Goal: Task Accomplishment & Management: Manage account settings

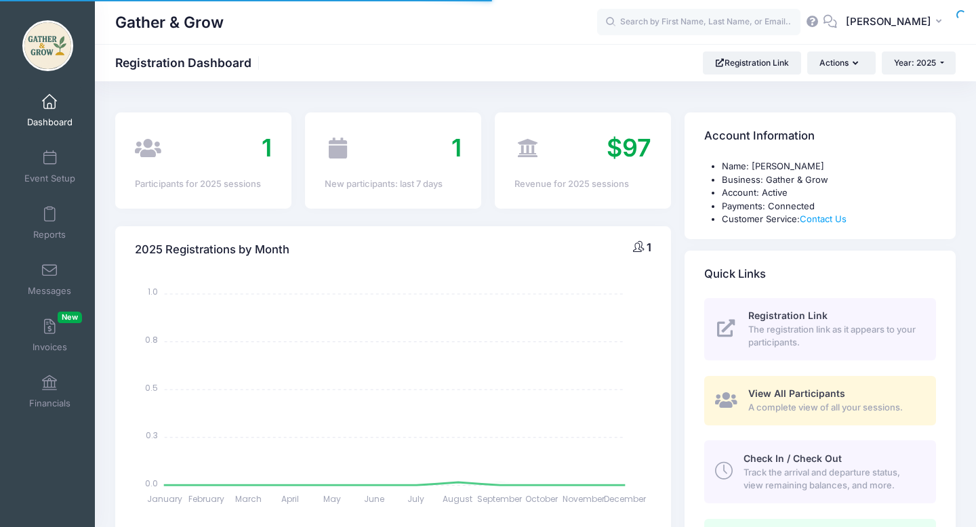
select select
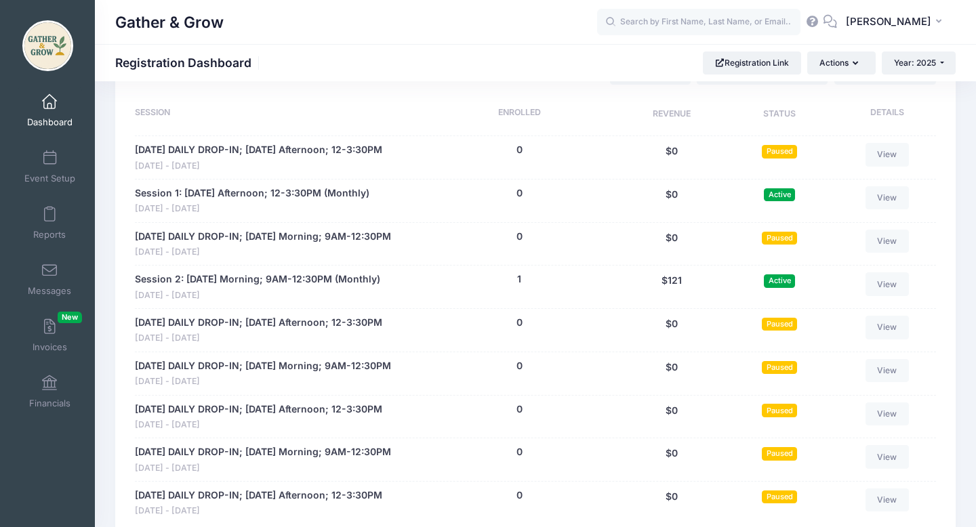
scroll to position [655, 0]
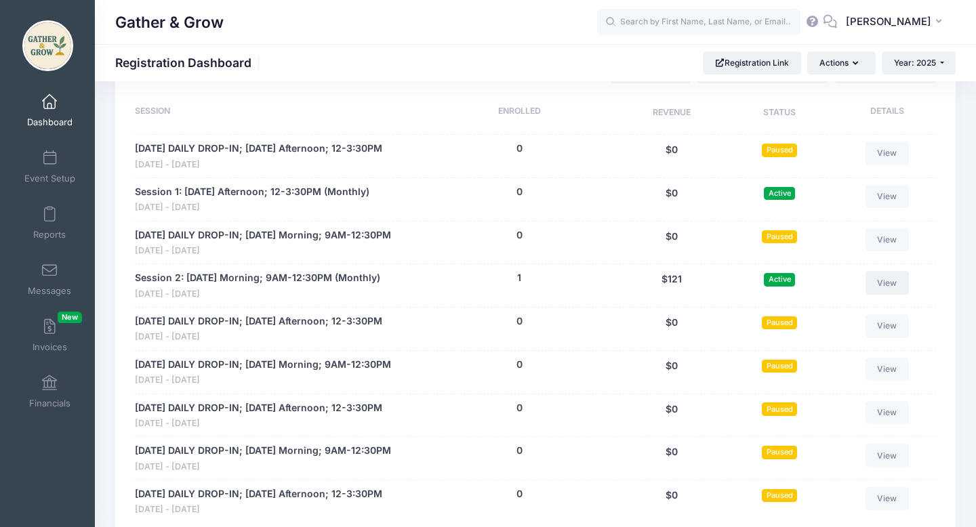
click at [880, 294] on link "View" at bounding box center [886, 282] width 43 height 23
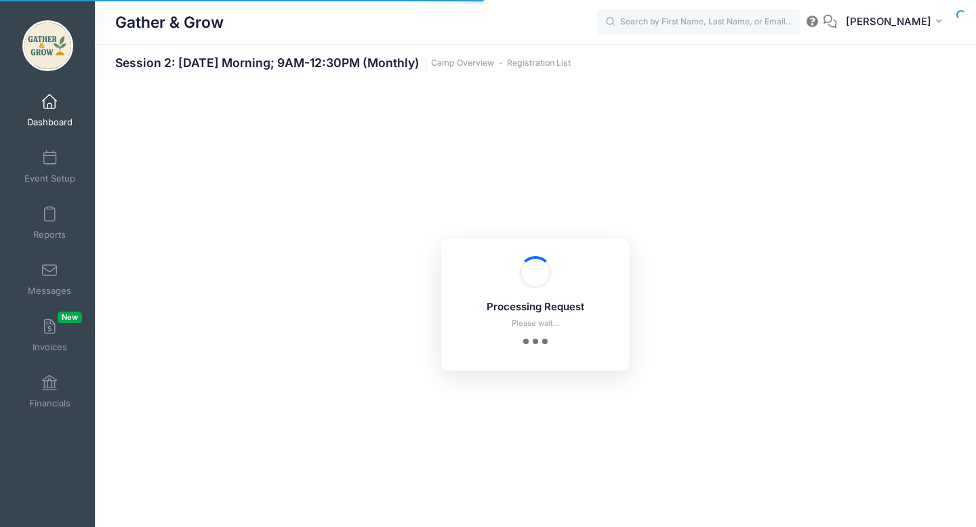
select select "10"
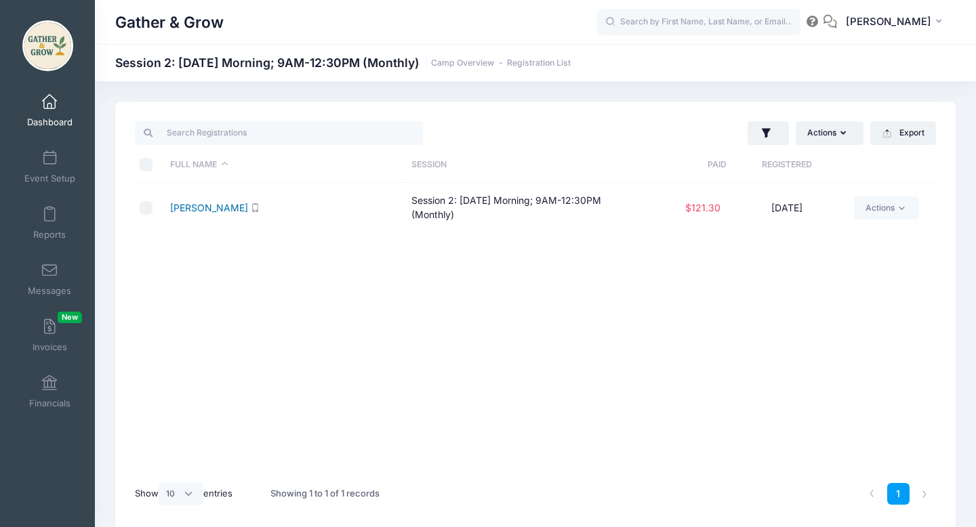
click at [228, 208] on link "Hines, Emerson" at bounding box center [209, 208] width 78 height 12
click at [57, 101] on link "Dashboard" at bounding box center [50, 110] width 64 height 47
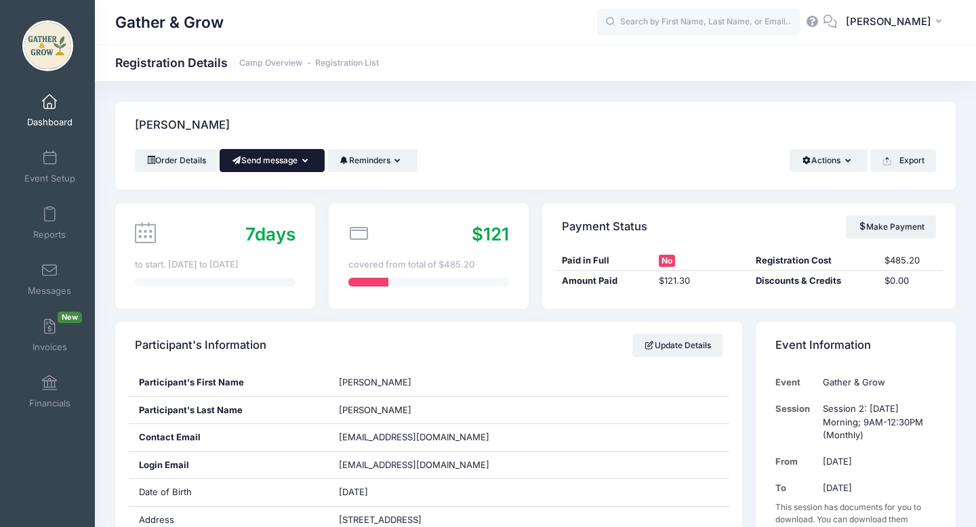
click at [312, 168] on button "Send message" at bounding box center [272, 160] width 105 height 23
click at [328, 119] on div "Hines, Emerson" at bounding box center [535, 125] width 840 height 47
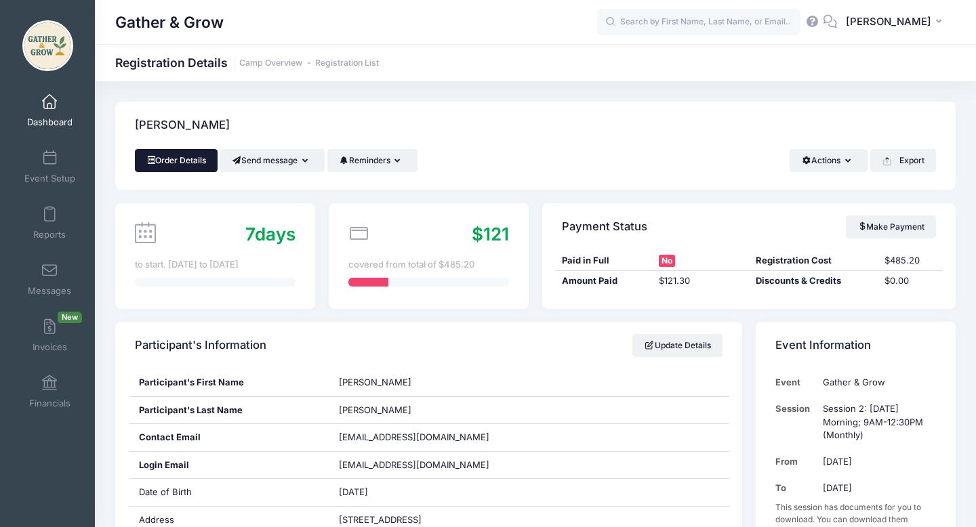
click at [185, 164] on link "Order Details" at bounding box center [176, 160] width 83 height 23
click at [59, 212] on link "Reports" at bounding box center [50, 222] width 64 height 47
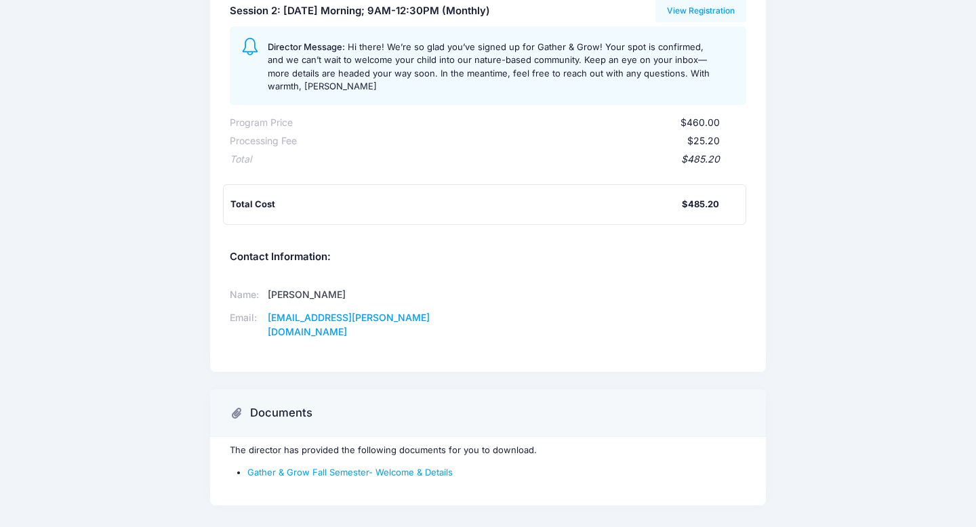
scroll to position [205, 0]
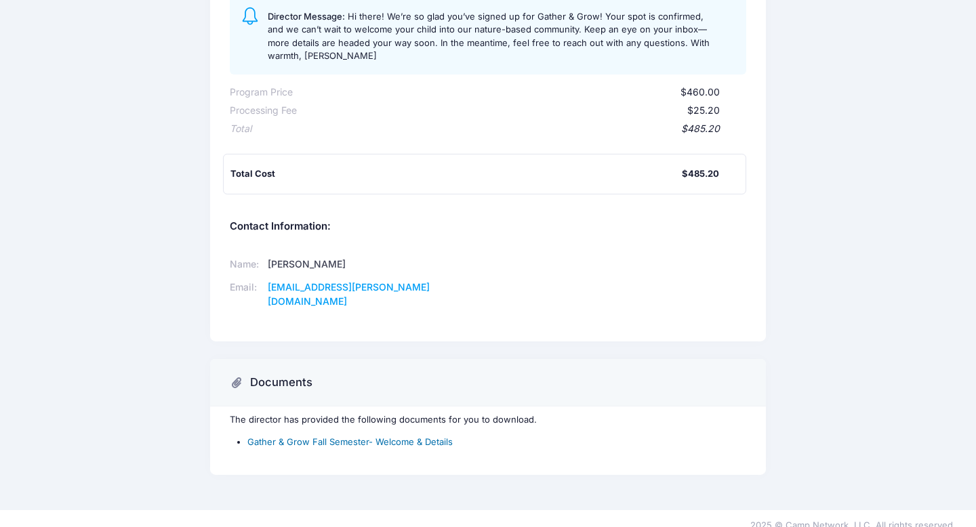
click at [418, 436] on link "Gather & Grow Fall Semester- Welcome & Details" at bounding box center [349, 441] width 205 height 11
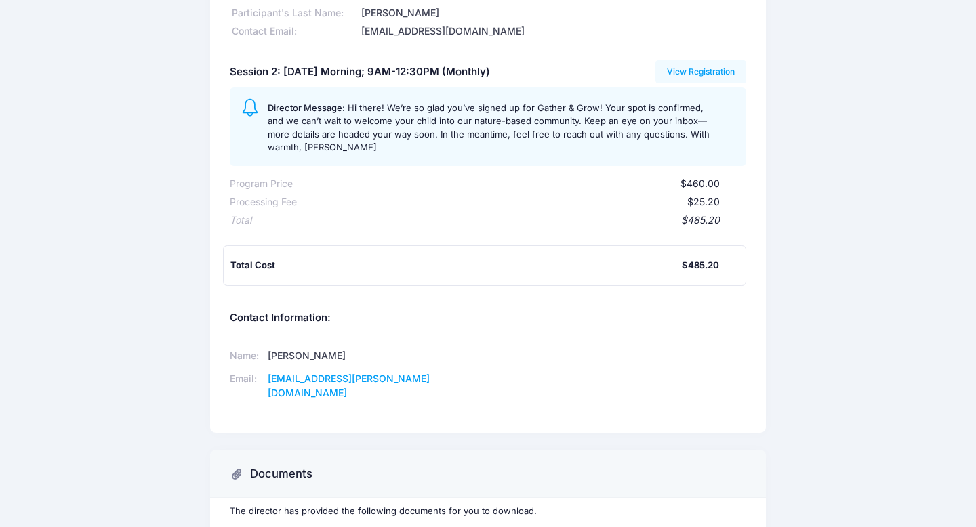
scroll to position [0, 0]
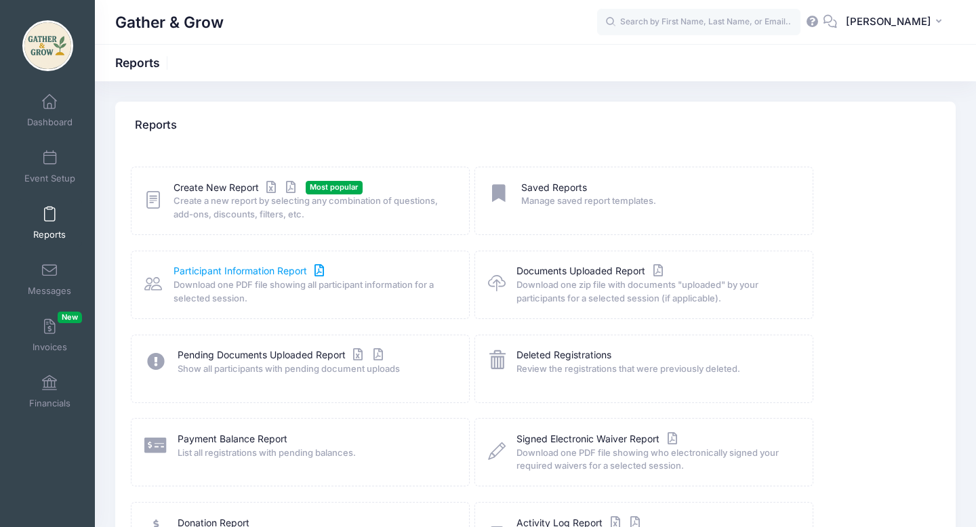
click at [226, 270] on link "Participant Information Report" at bounding box center [250, 271] width 154 height 14
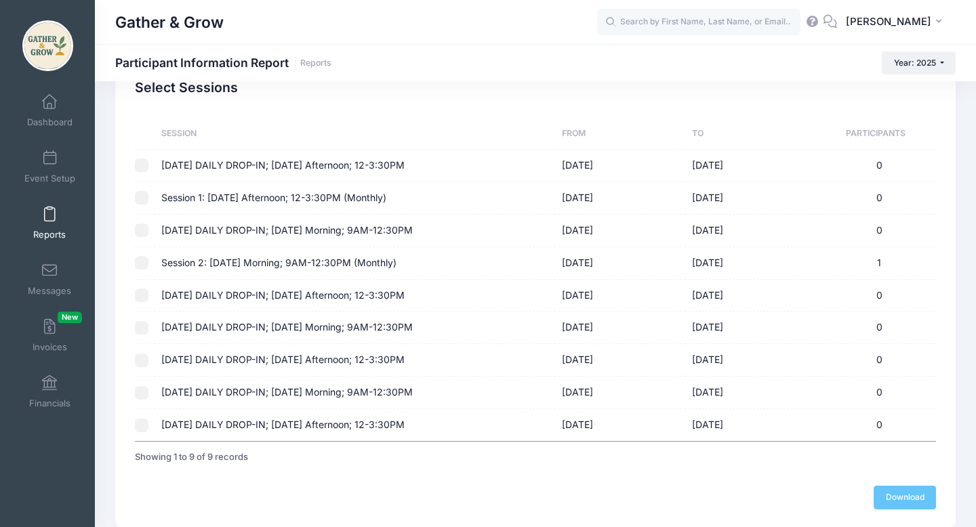
scroll to position [100, 0]
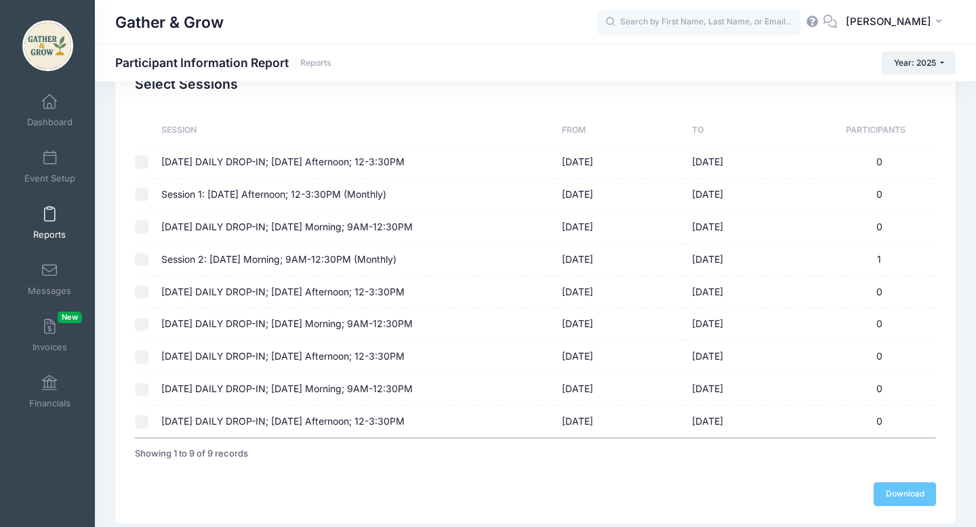
click at [335, 262] on td "Session 2: [DATE] Morning; 9AM-12:30PM (Monthly)" at bounding box center [355, 260] width 401 height 33
checkbox input "true"
click at [923, 493] on link "Download" at bounding box center [905, 494] width 62 height 23
click at [57, 117] on span "Dashboard" at bounding box center [49, 123] width 45 height 12
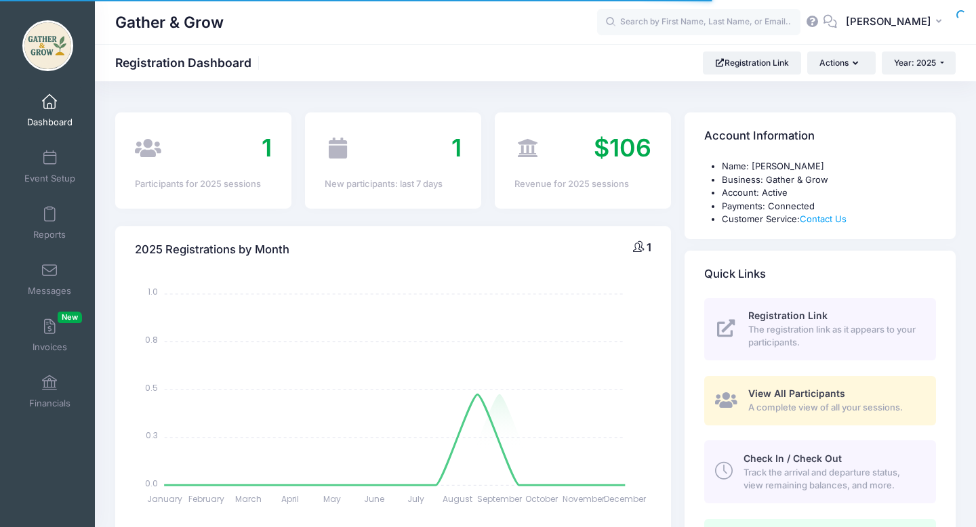
select select
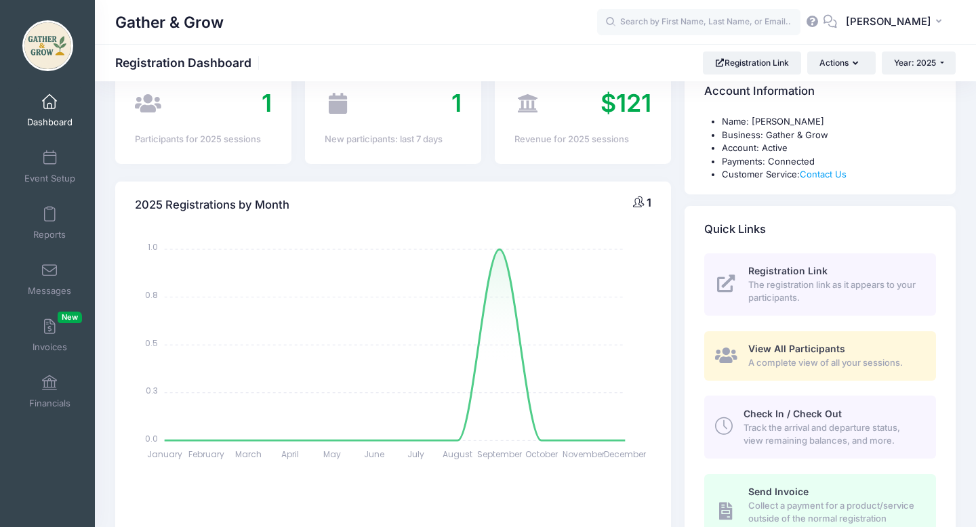
scroll to position [47, 0]
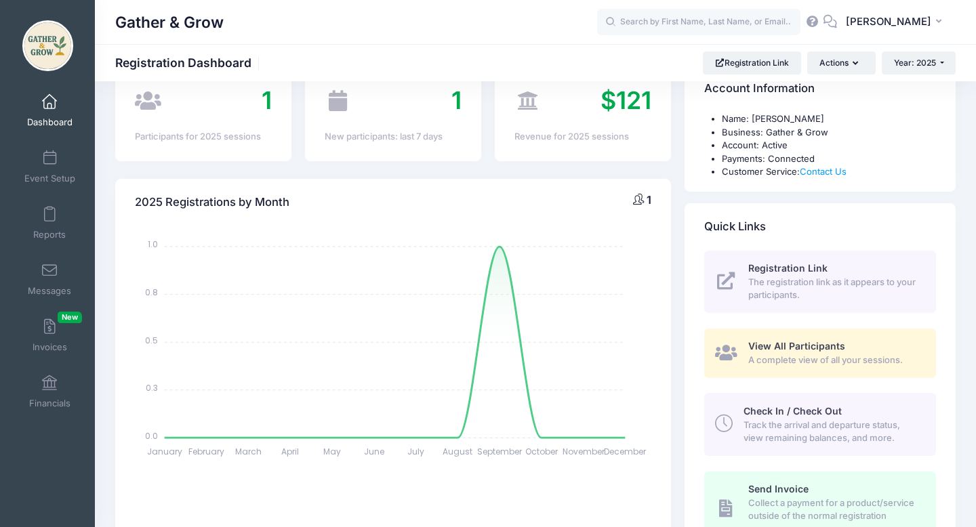
click at [821, 359] on span "A complete view of all your sessions." at bounding box center [834, 361] width 172 height 14
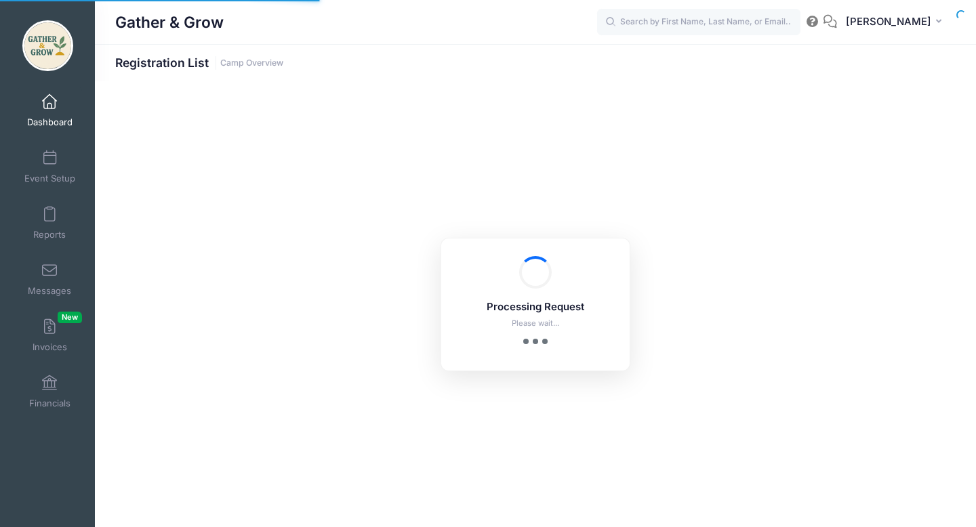
select select "10"
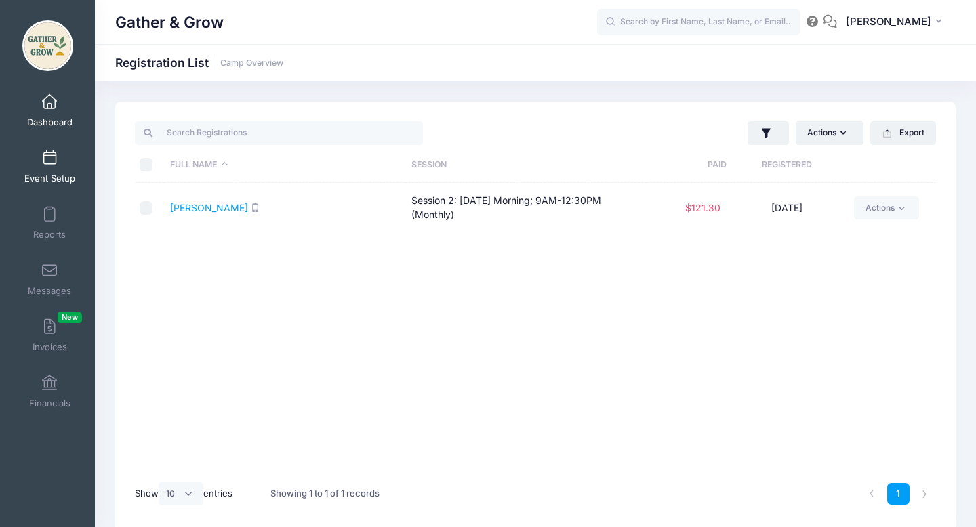
click at [56, 172] on link "Event Setup" at bounding box center [50, 166] width 64 height 47
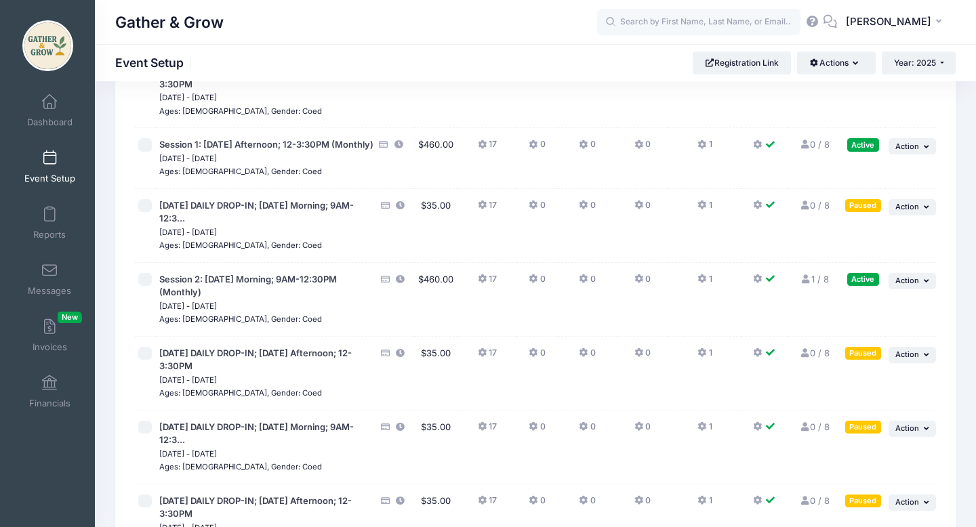
scroll to position [138, 0]
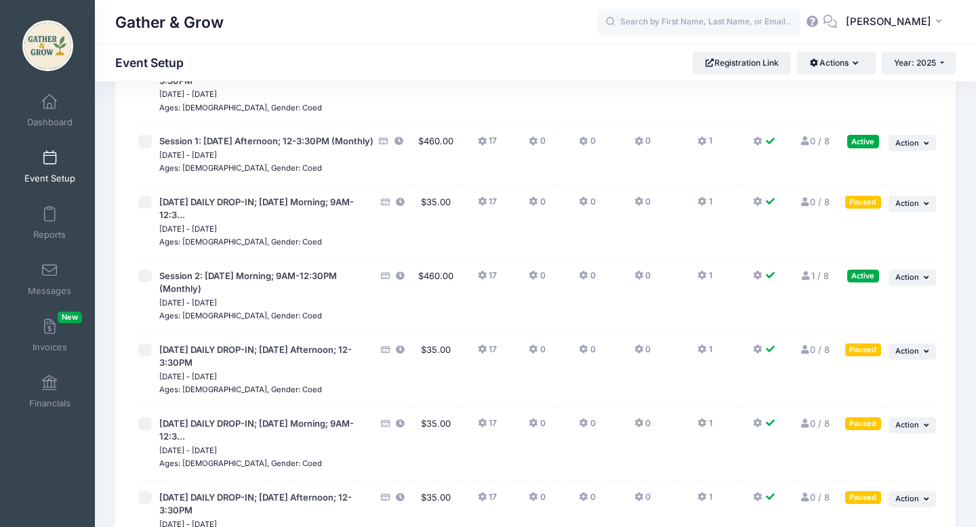
click at [146, 209] on input "checkbox" at bounding box center [145, 203] width 14 height 14
checkbox input "true"
click at [146, 431] on input "checkbox" at bounding box center [145, 424] width 14 height 14
checkbox input "true"
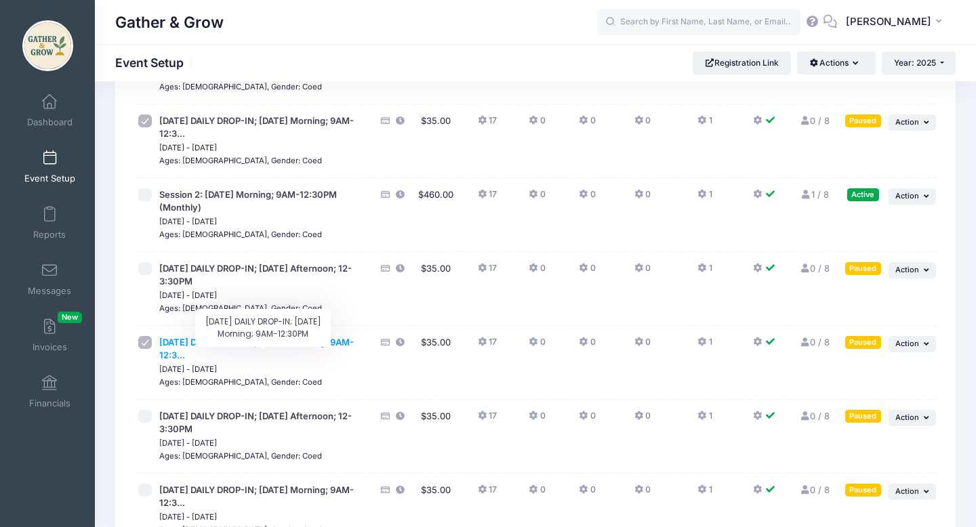
scroll to position [252, 0]
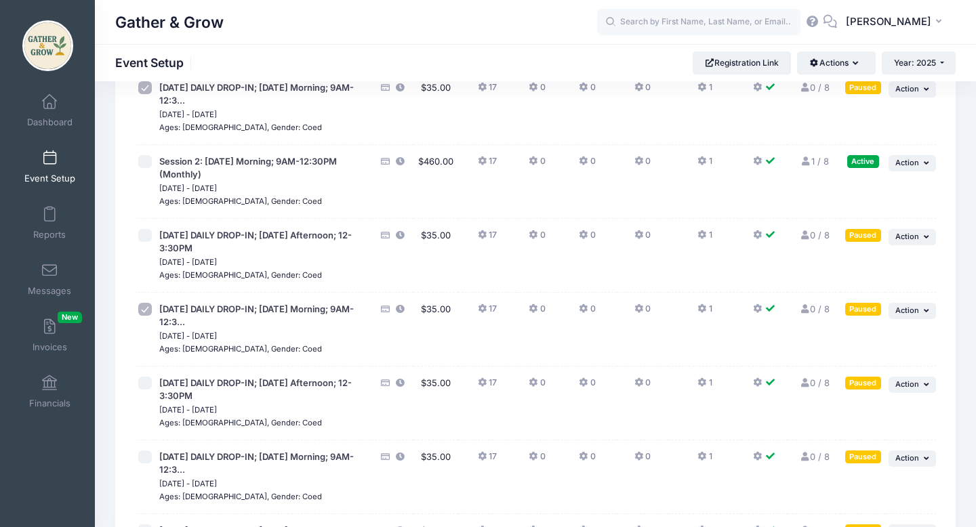
click at [148, 464] on input "checkbox" at bounding box center [145, 458] width 14 height 14
checkbox input "true"
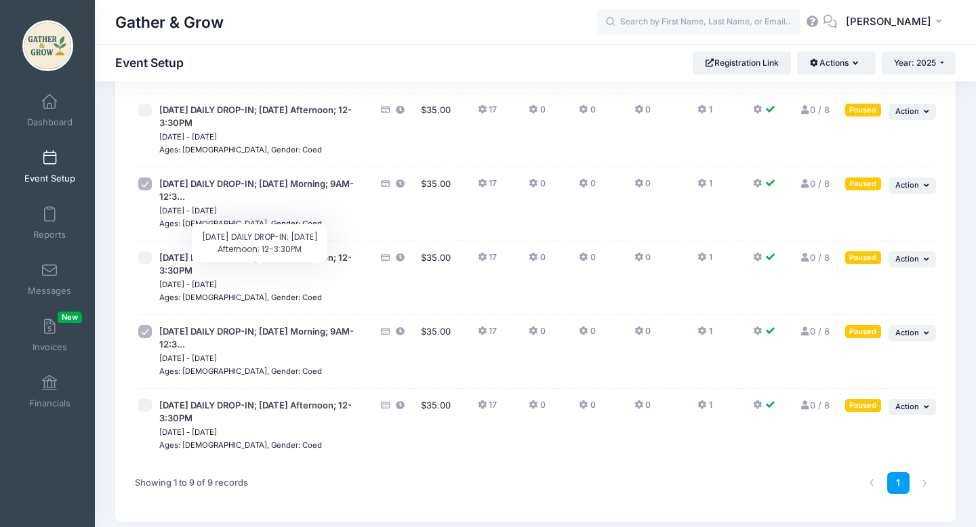
scroll to position [391, 0]
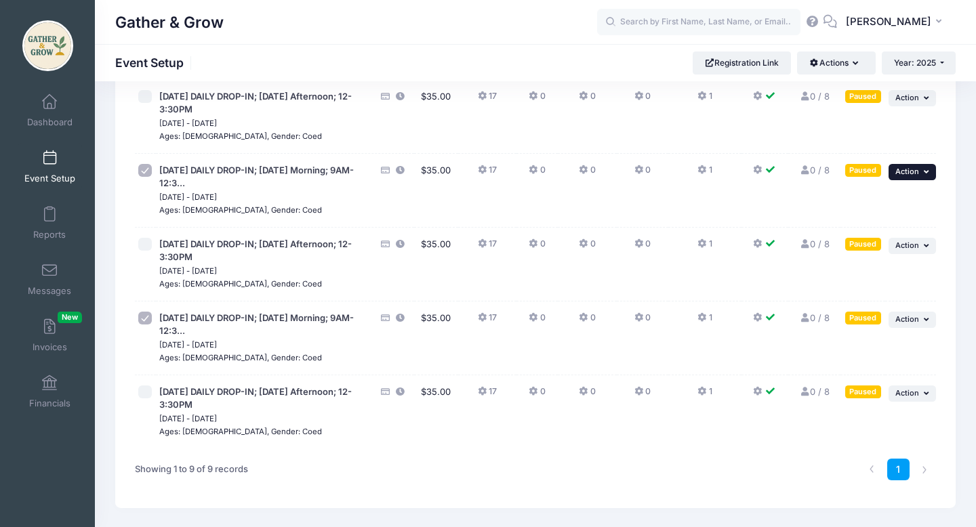
click at [922, 180] on button "... Action" at bounding box center [911, 172] width 47 height 16
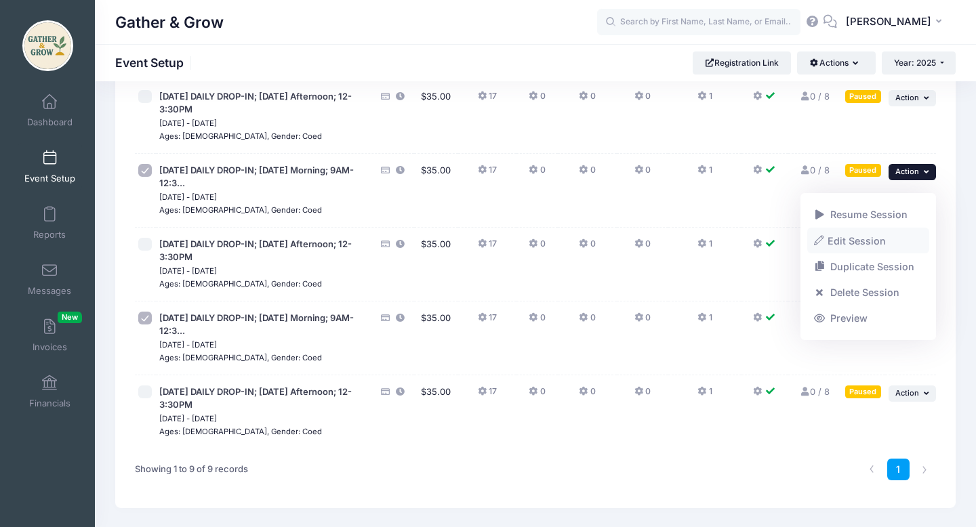
click at [877, 243] on link "Edit Session" at bounding box center [868, 241] width 123 height 26
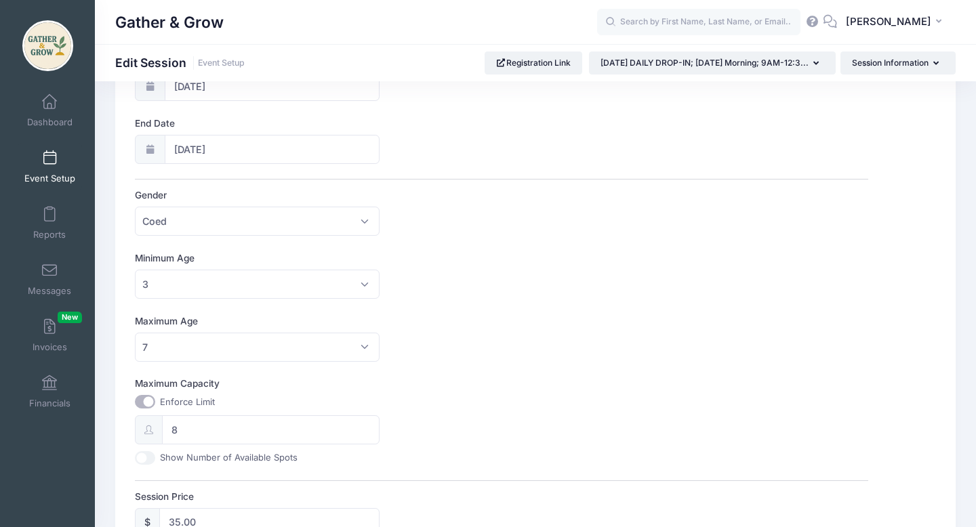
scroll to position [285, 0]
click at [251, 432] on input "8" at bounding box center [270, 426] width 217 height 29
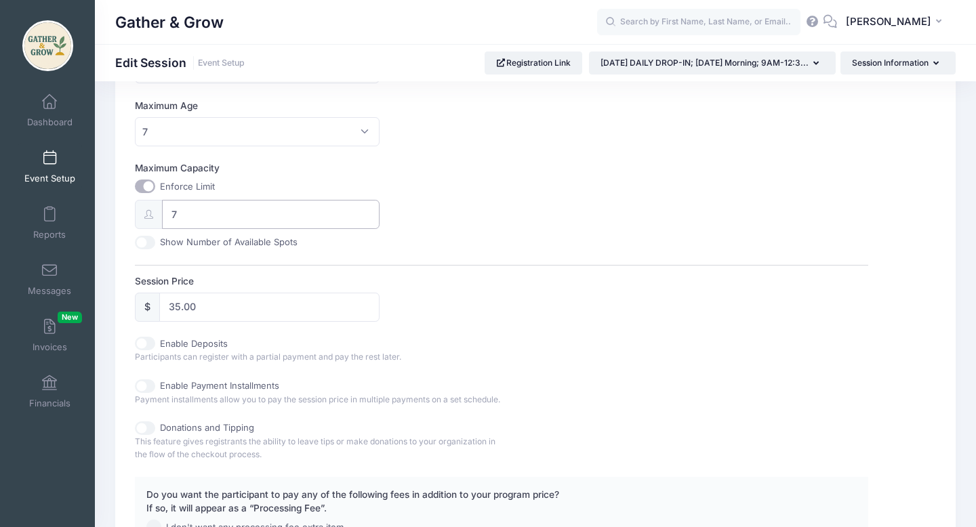
scroll to position [499, 0]
type input "7"
click at [146, 239] on input "Show Number of Available Spots" at bounding box center [145, 241] width 20 height 14
click at [155, 239] on div "Show Number of Available Spots" at bounding box center [257, 241] width 244 height 14
click at [151, 239] on input "Show Number of Available Spots" at bounding box center [145, 241] width 20 height 14
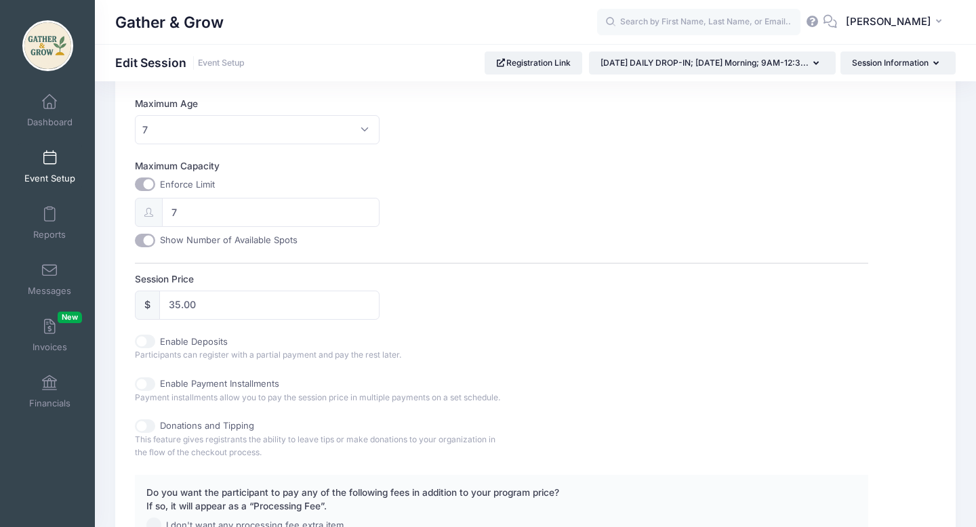
checkbox input "false"
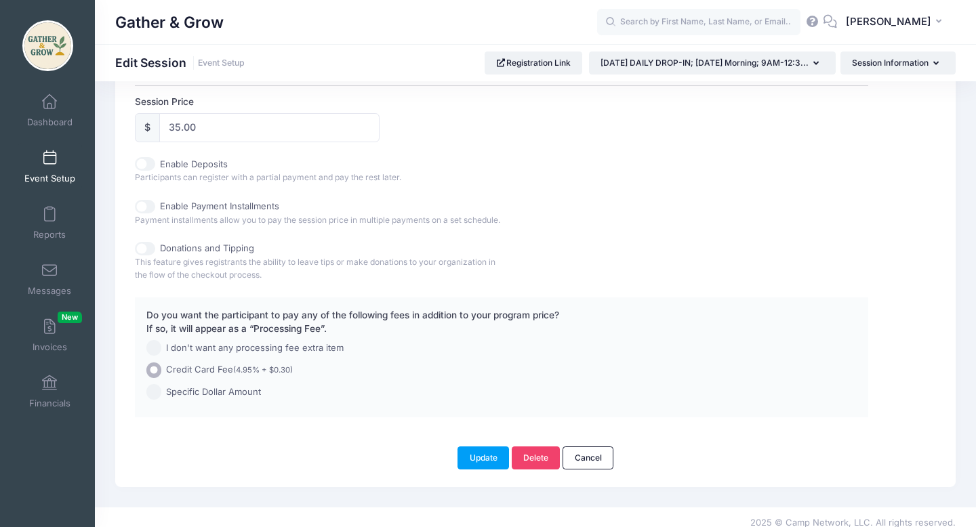
scroll to position [701, 0]
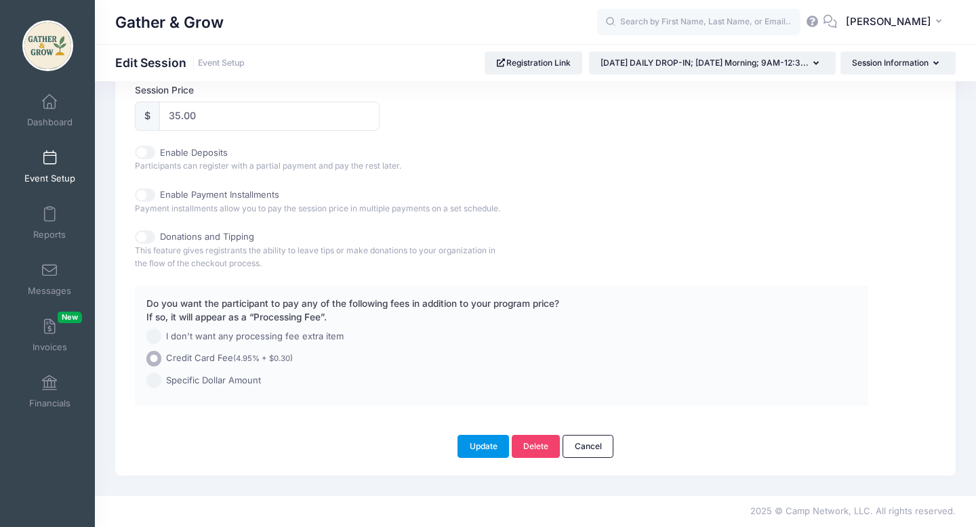
click at [485, 450] on button "Update" at bounding box center [483, 446] width 52 height 23
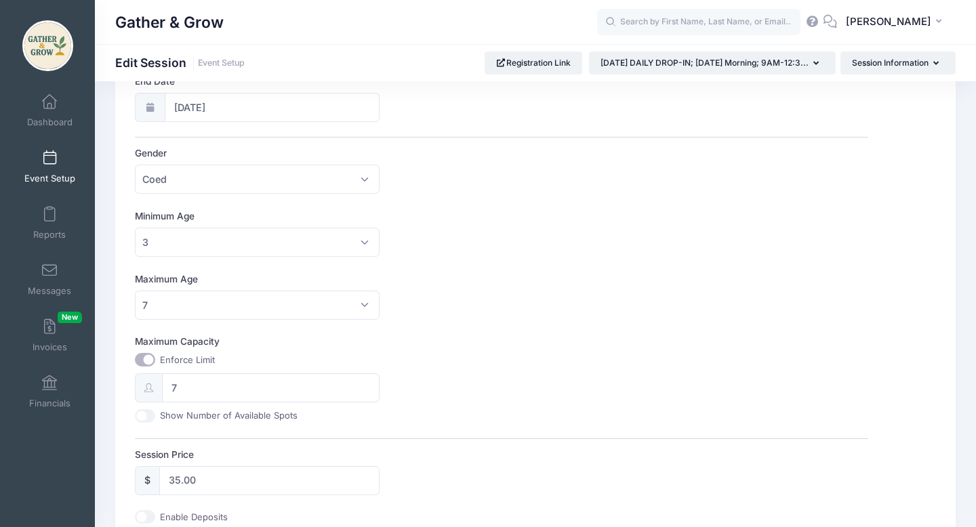
scroll to position [318, 0]
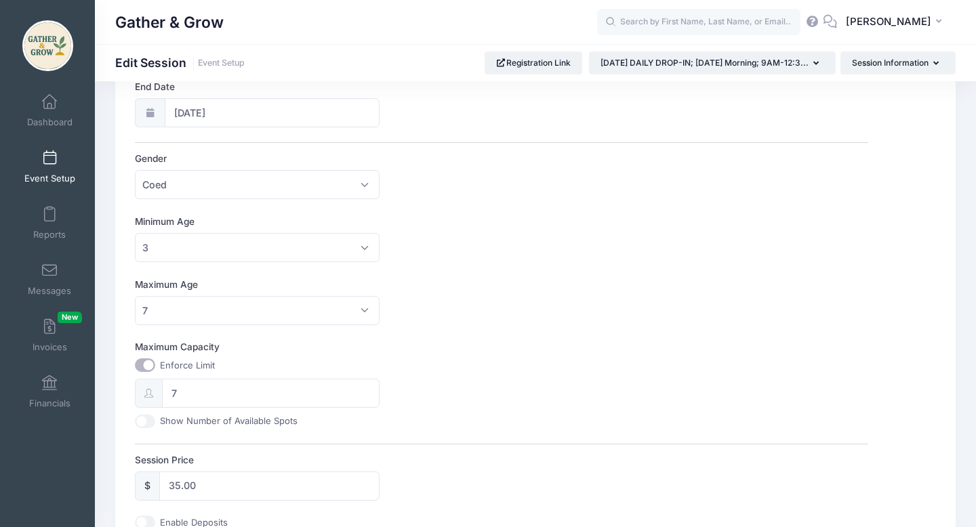
click at [49, 165] on span at bounding box center [49, 158] width 0 height 15
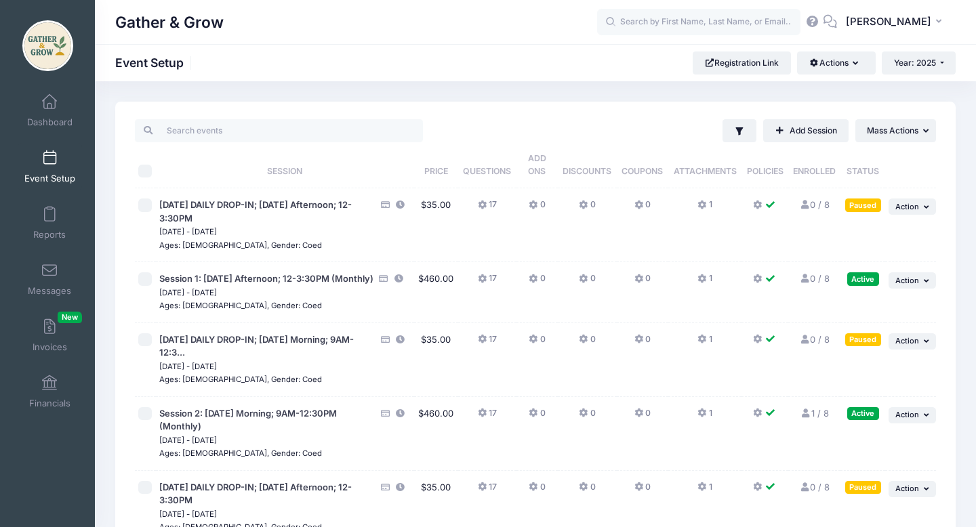
click at [291, 360] on span "[DATE] DAILY DROP-IN; [DATE] Morning; 9AM-12:3..." at bounding box center [267, 346] width 216 height 26
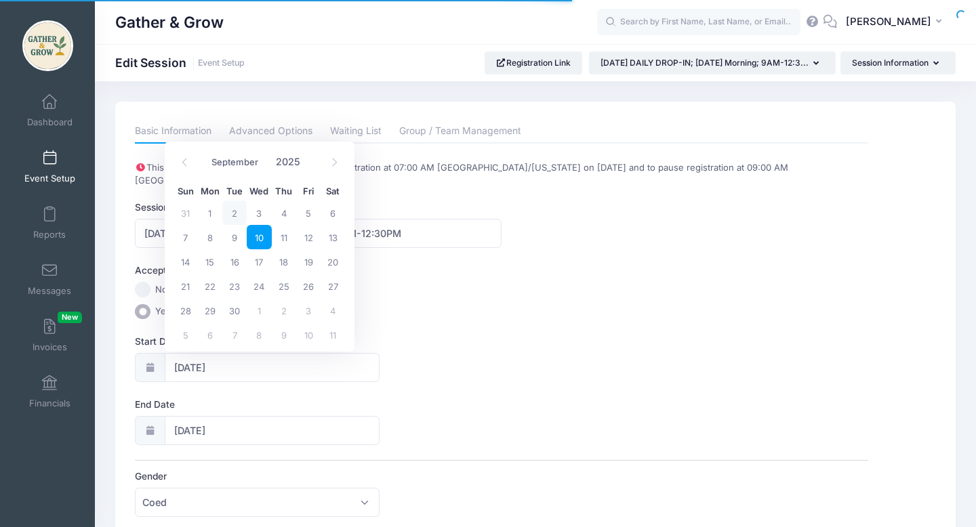
click at [484, 300] on div "Accept Payments No Yes" at bounding box center [501, 292] width 733 height 56
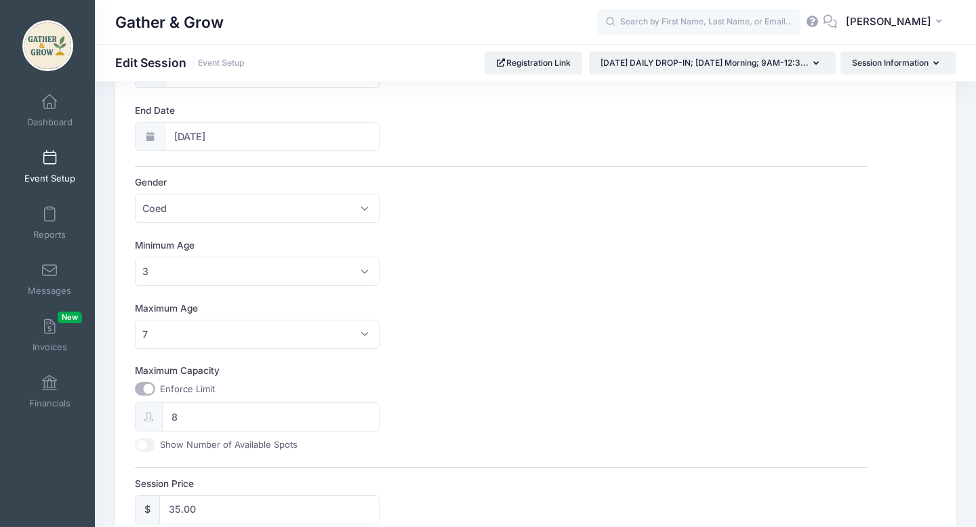
scroll to position [302, 0]
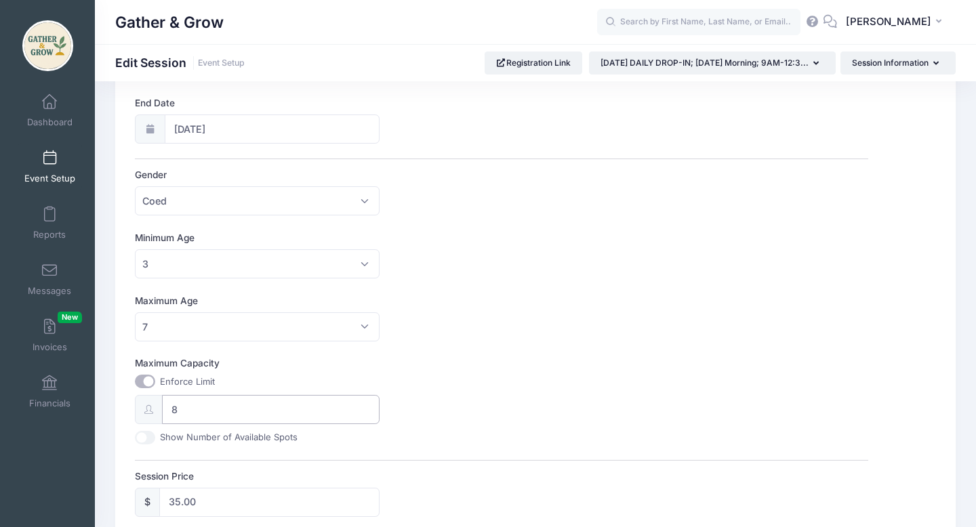
click at [260, 408] on input "8" at bounding box center [270, 409] width 217 height 29
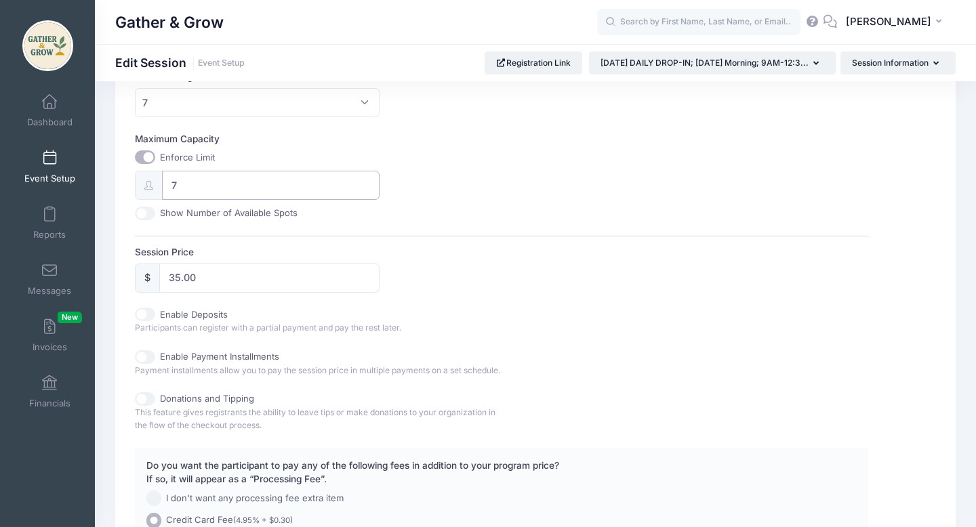
scroll to position [701, 0]
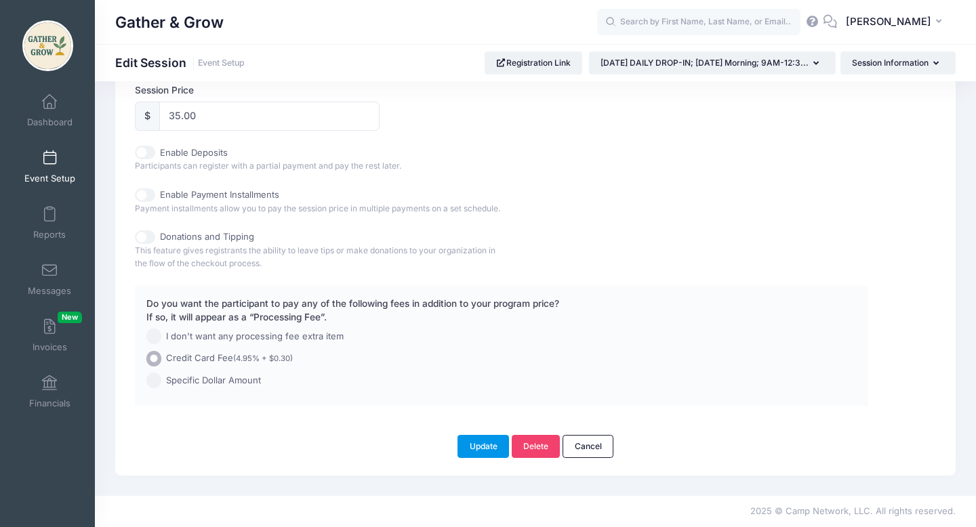
type input "7"
click at [475, 448] on button "Update" at bounding box center [483, 446] width 52 height 23
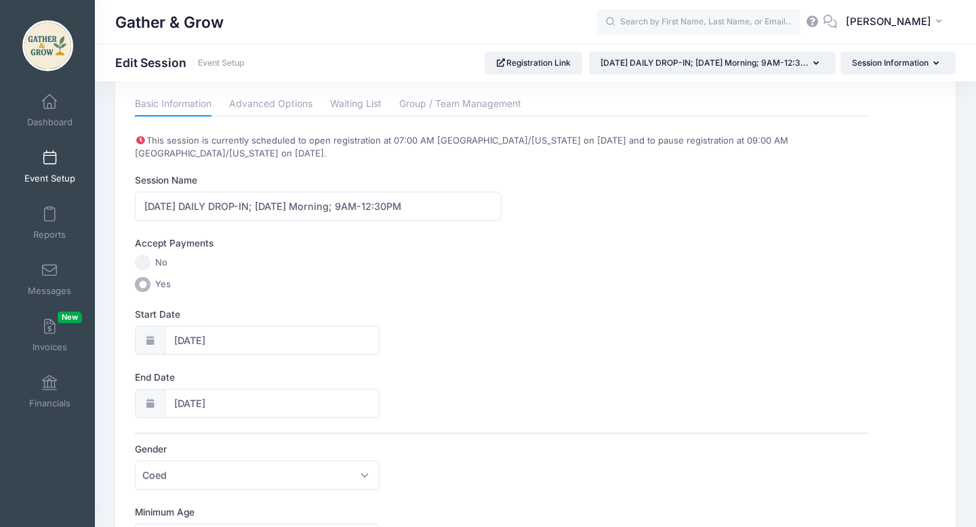
scroll to position [0, 0]
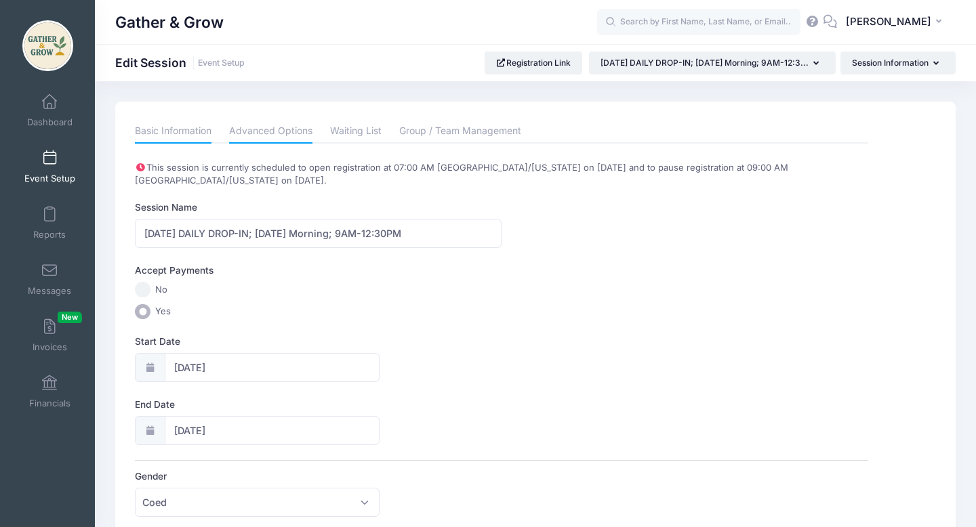
click at [295, 129] on link "Advanced Options" at bounding box center [270, 131] width 83 height 24
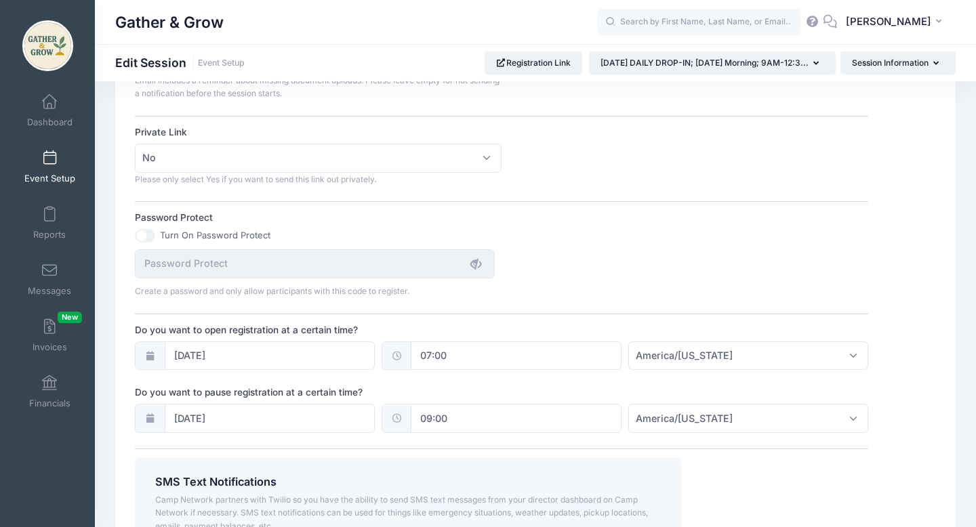
scroll to position [819, 0]
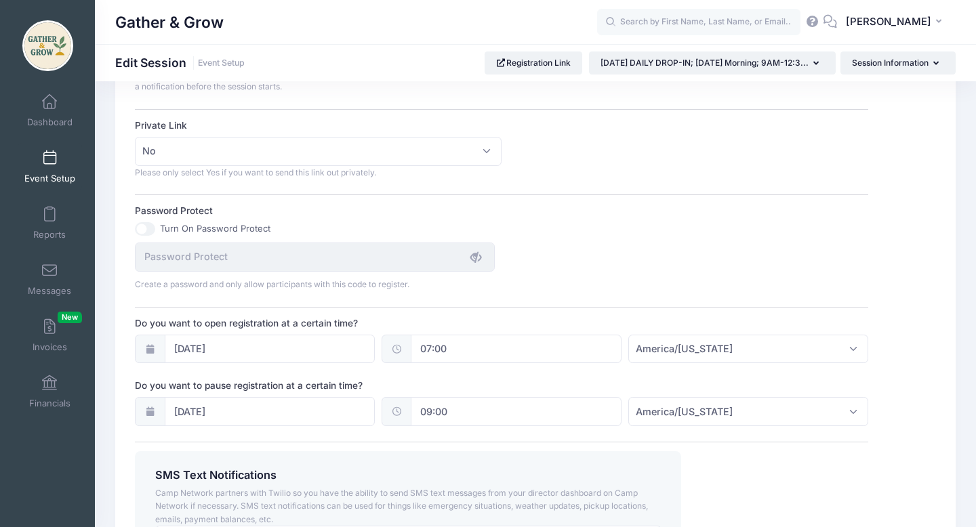
click at [49, 165] on span at bounding box center [49, 158] width 0 height 15
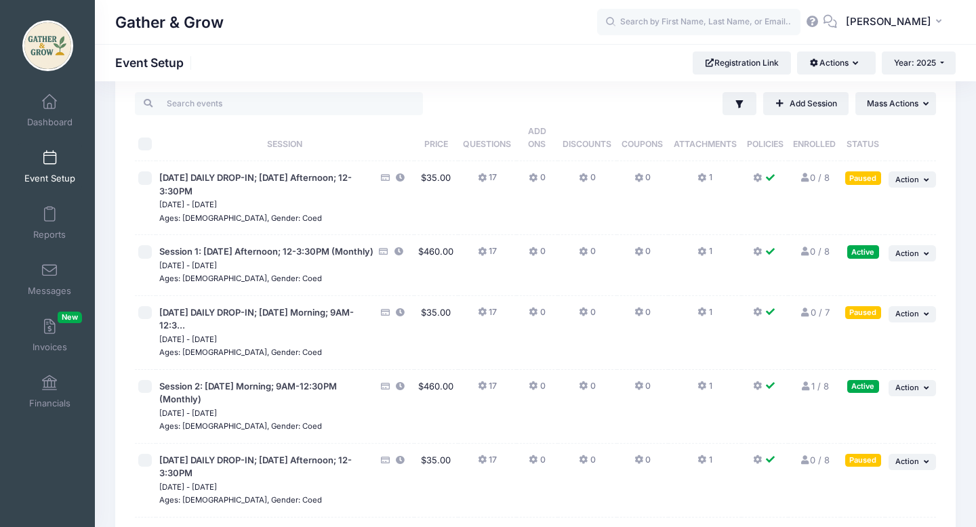
scroll to position [26, 0]
click at [917, 178] on span "Action" at bounding box center [907, 180] width 24 height 9
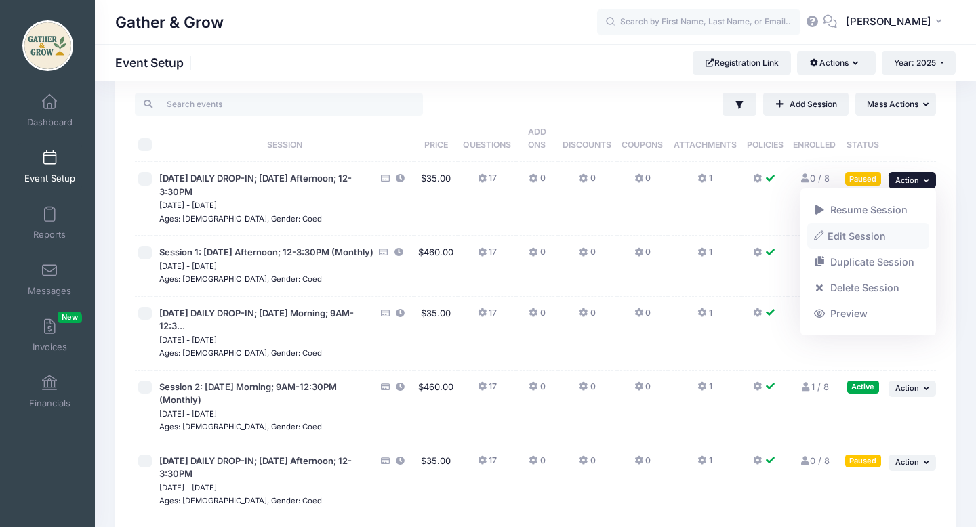
click at [876, 239] on link "Edit Session" at bounding box center [868, 236] width 123 height 26
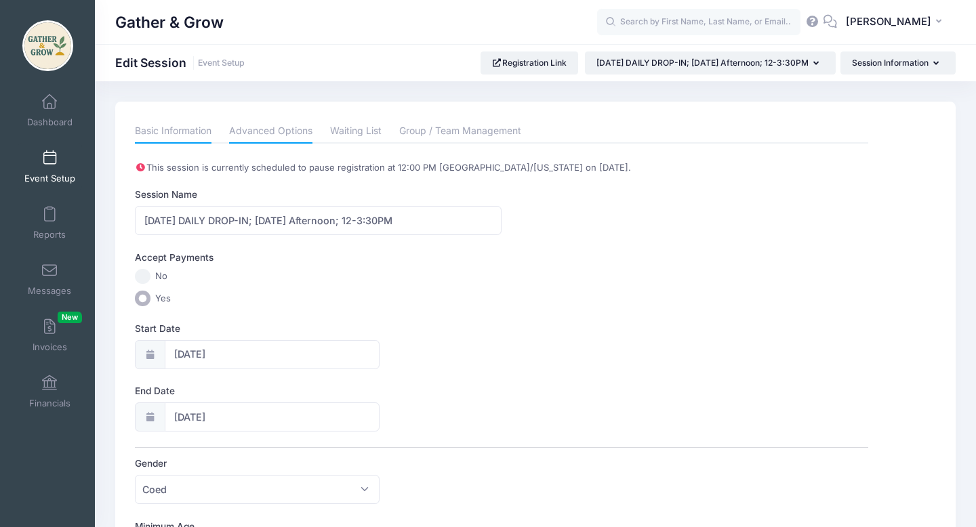
click at [285, 132] on link "Advanced Options" at bounding box center [270, 131] width 83 height 24
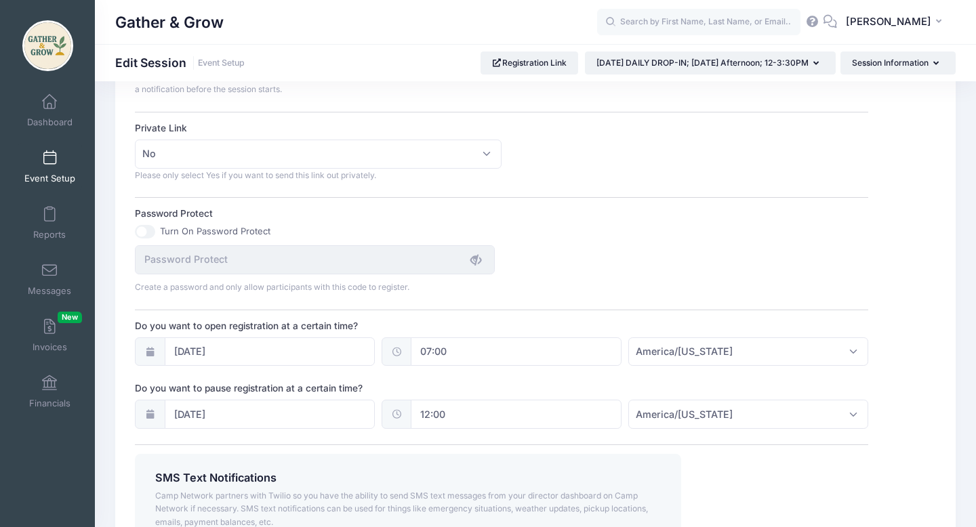
scroll to position [820, 0]
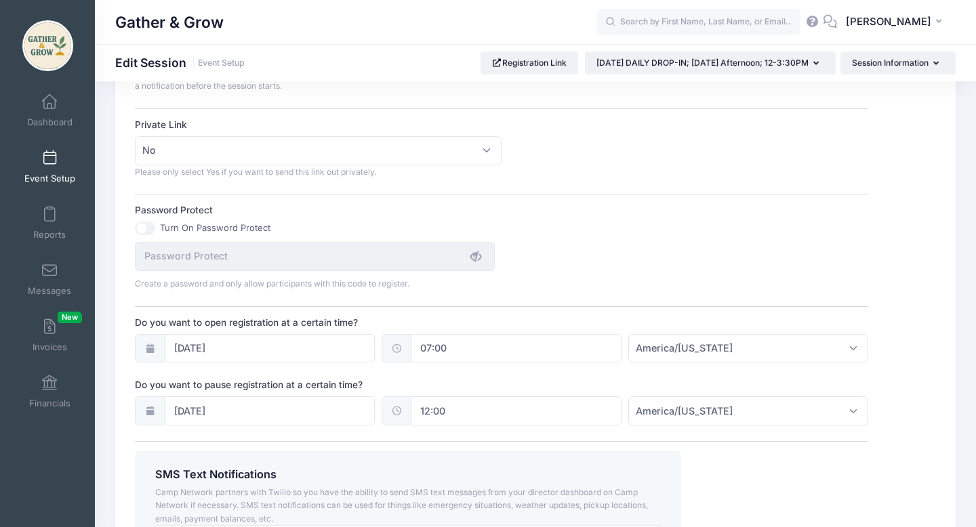
click at [398, 350] on icon at bounding box center [396, 348] width 11 height 9
click at [470, 352] on input "07:00" at bounding box center [516, 348] width 211 height 29
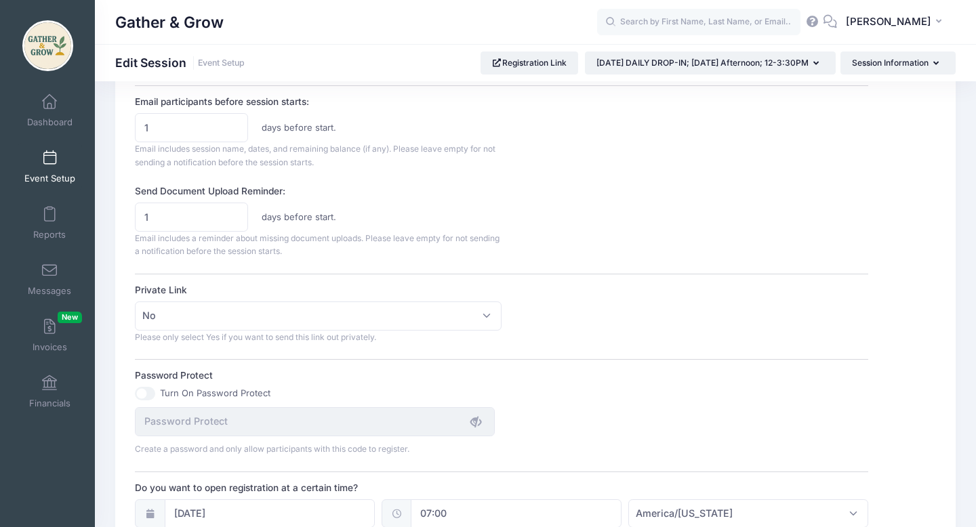
scroll to position [970, 0]
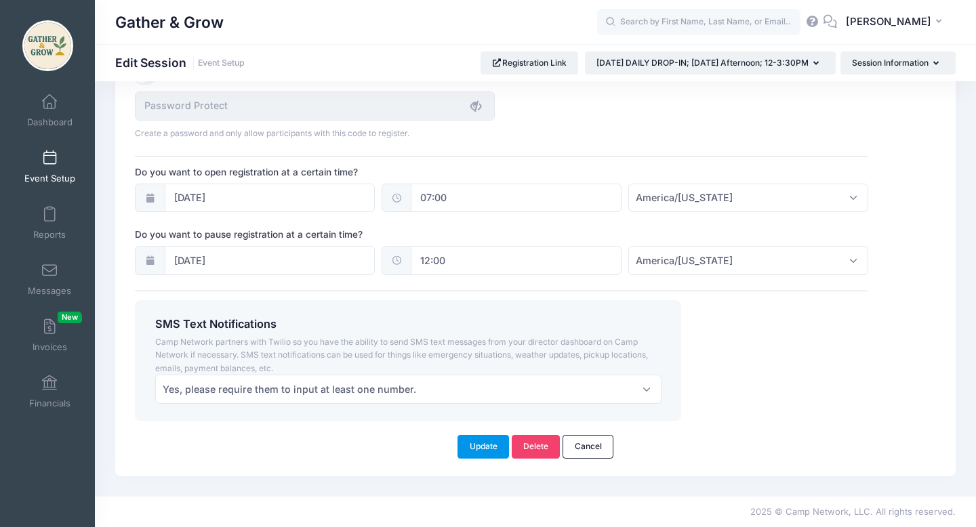
click at [478, 453] on button "Update" at bounding box center [483, 446] width 52 height 23
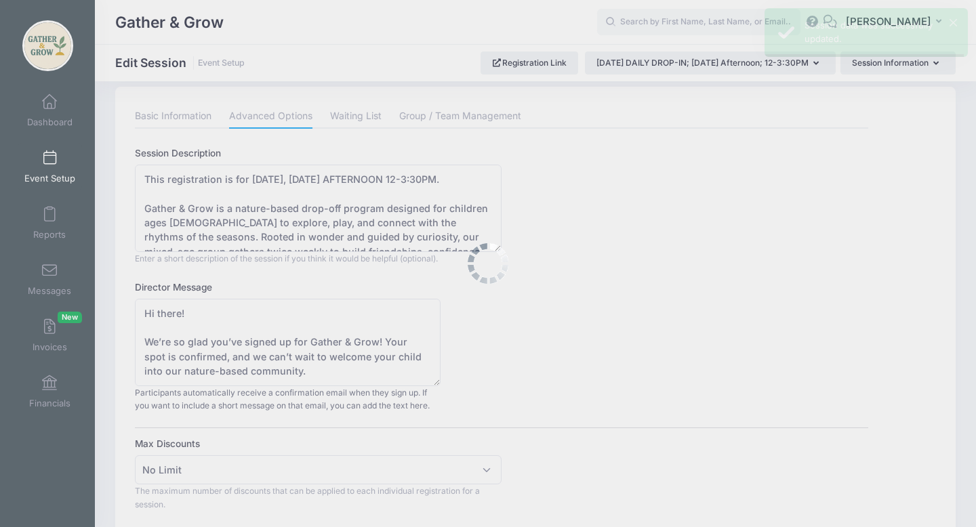
scroll to position [0, 0]
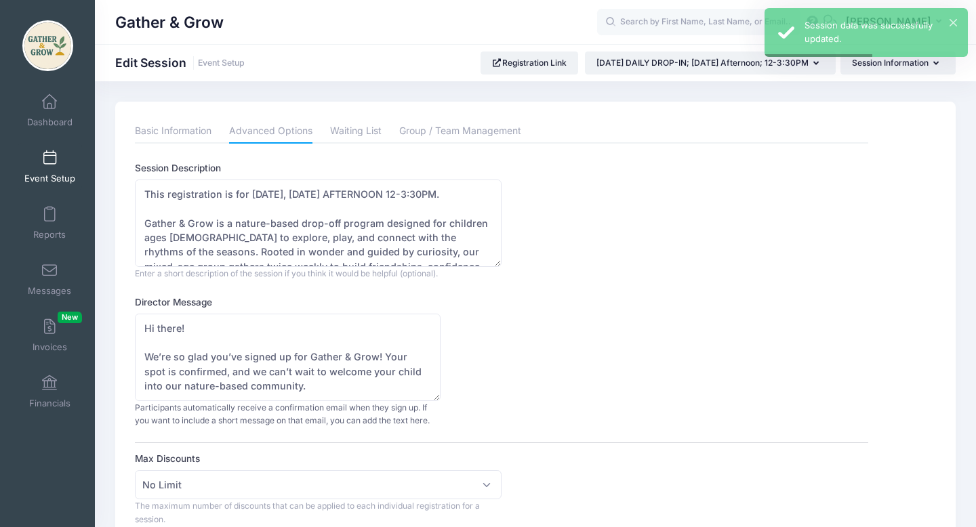
click at [49, 158] on span at bounding box center [49, 158] width 0 height 15
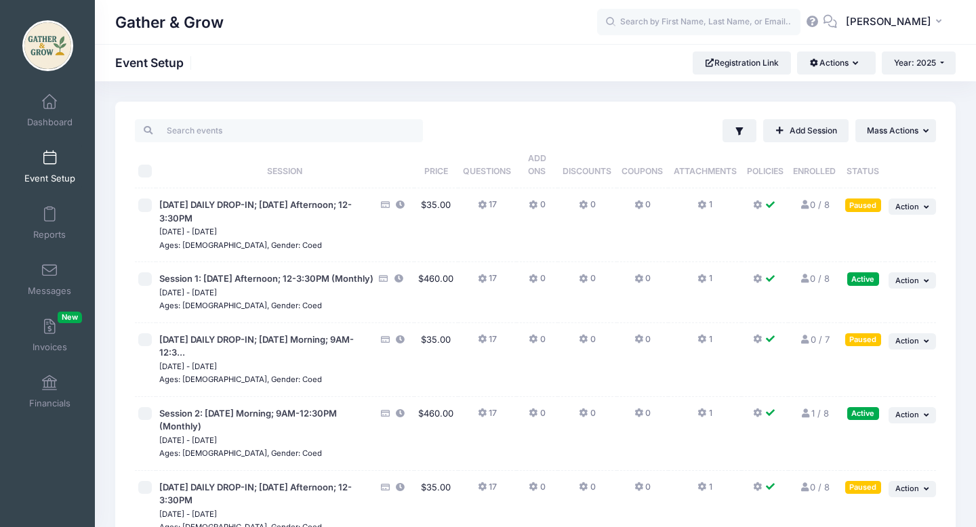
click at [860, 209] on div "Paused" at bounding box center [863, 205] width 36 height 13
click at [910, 207] on span "Action" at bounding box center [907, 206] width 24 height 9
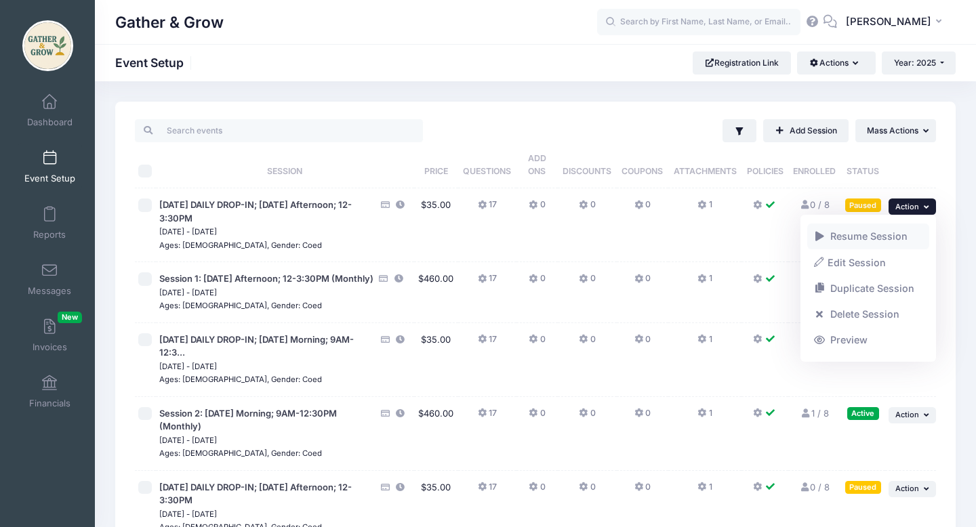
click at [890, 232] on link "Resume Session" at bounding box center [868, 237] width 123 height 26
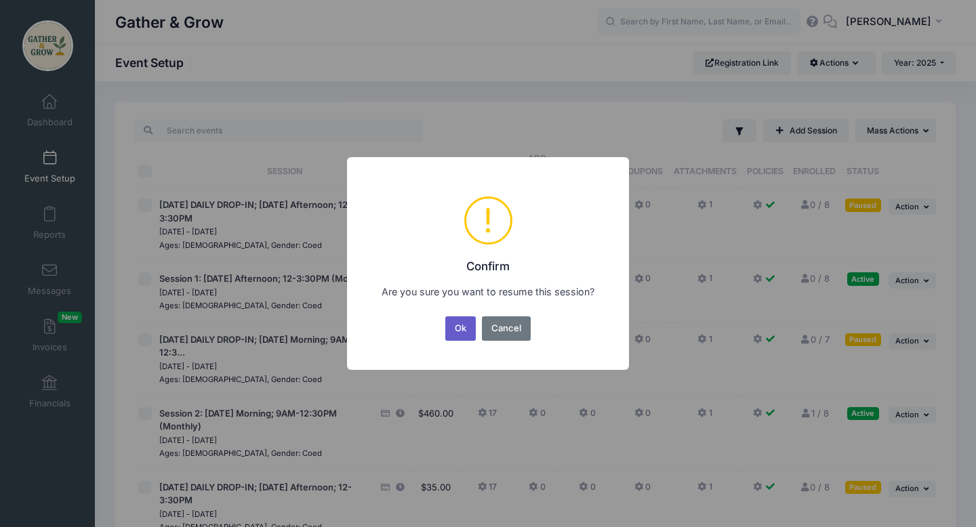
click at [454, 320] on button "Ok" at bounding box center [460, 328] width 31 height 24
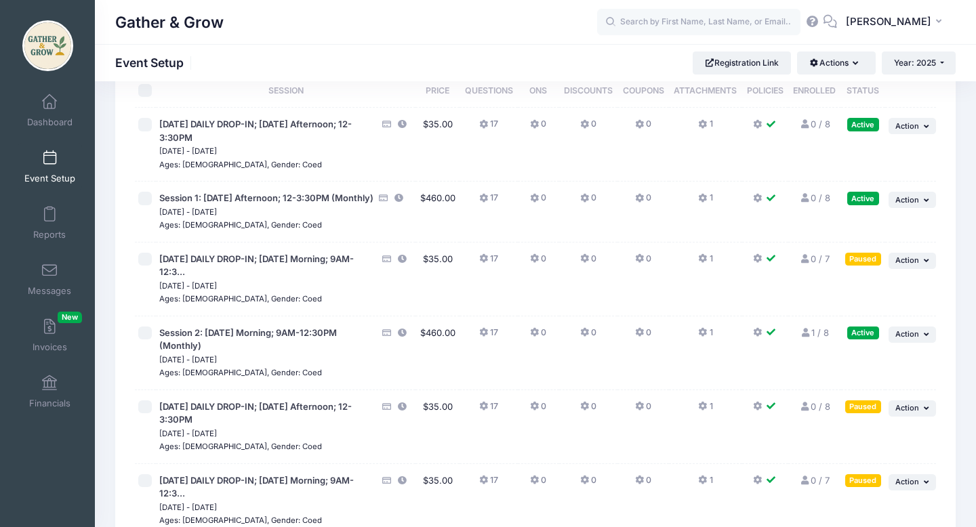
scroll to position [82, 0]
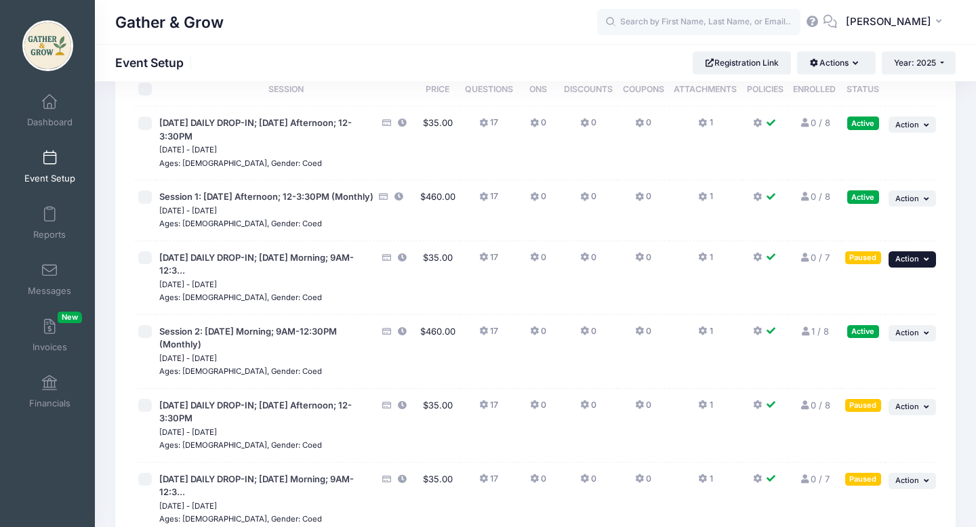
click at [917, 264] on span "Action" at bounding box center [907, 258] width 24 height 9
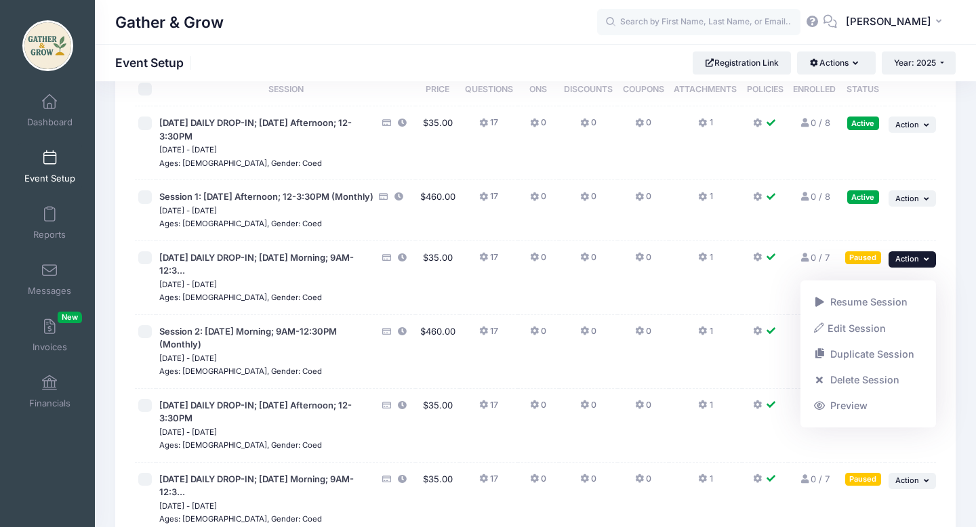
click at [716, 312] on td "1" at bounding box center [705, 278] width 73 height 74
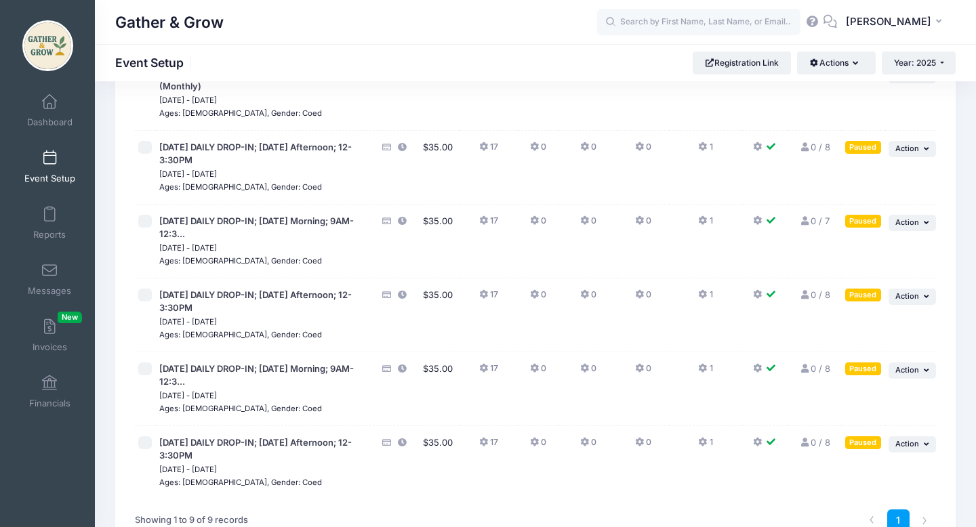
scroll to position [346, 0]
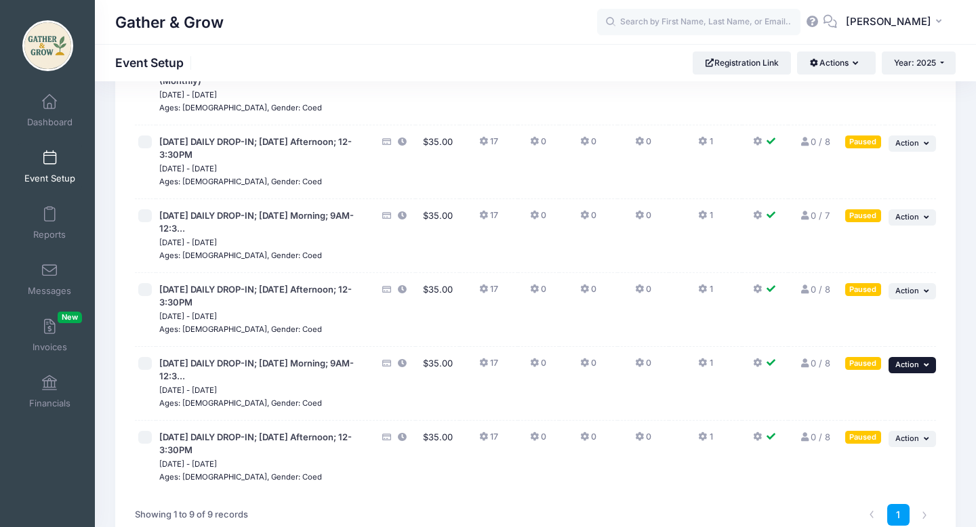
click at [917, 369] on span "Action" at bounding box center [907, 364] width 24 height 9
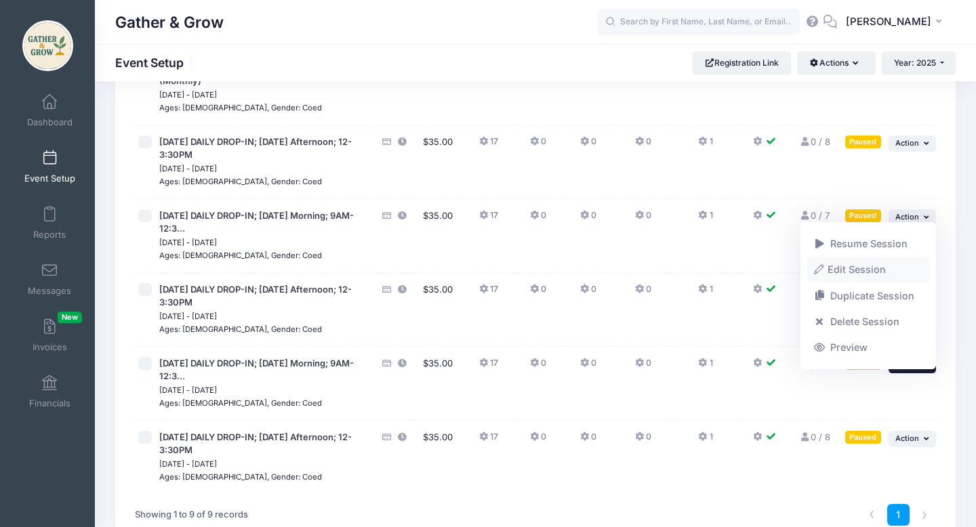
click at [866, 267] on link "Edit Session" at bounding box center [868, 271] width 123 height 26
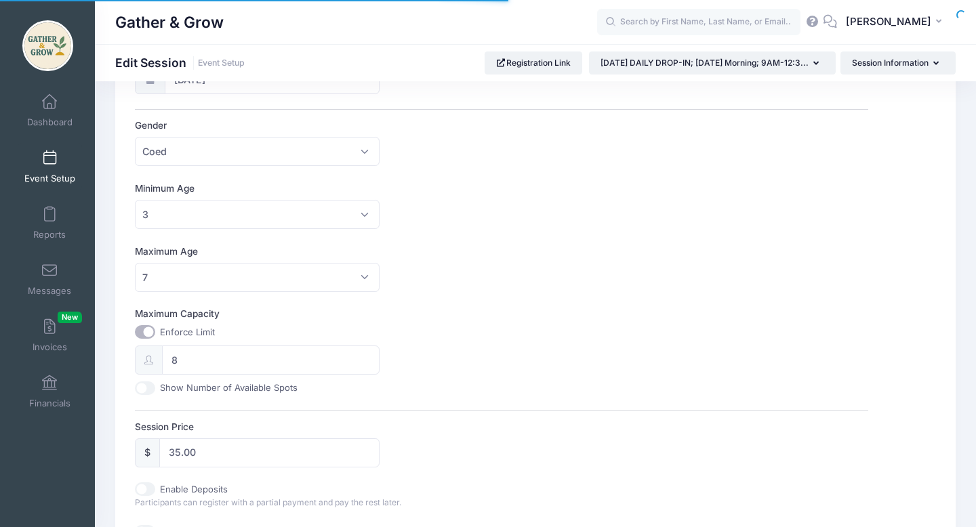
scroll to position [357, 0]
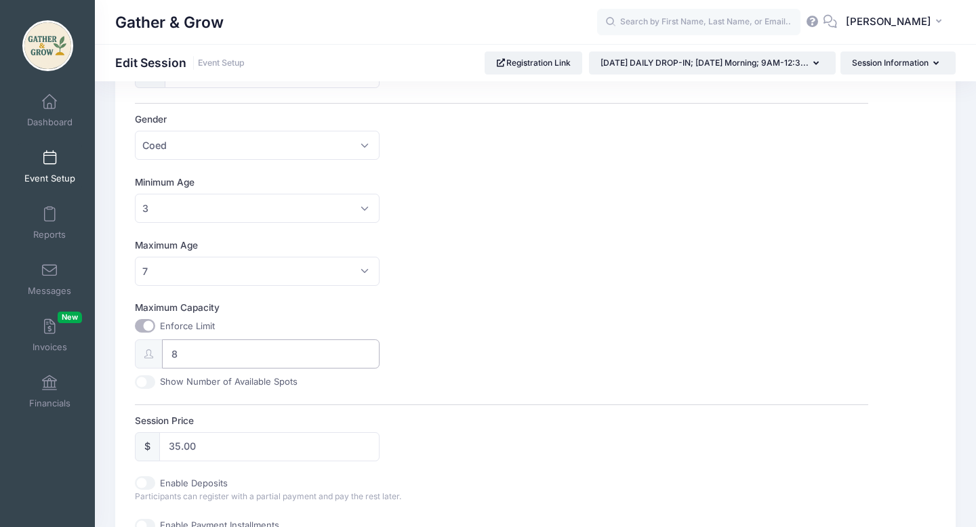
click at [249, 356] on input "8" at bounding box center [270, 354] width 217 height 29
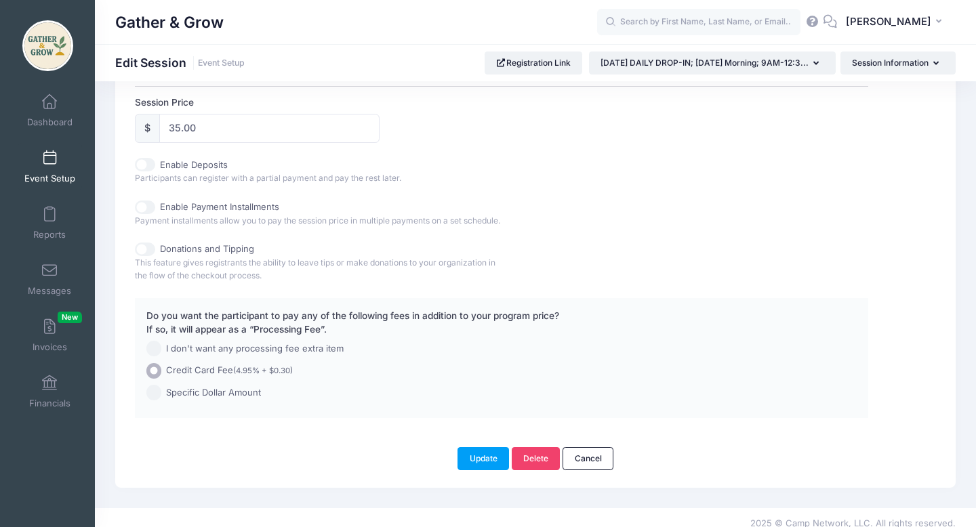
scroll to position [701, 0]
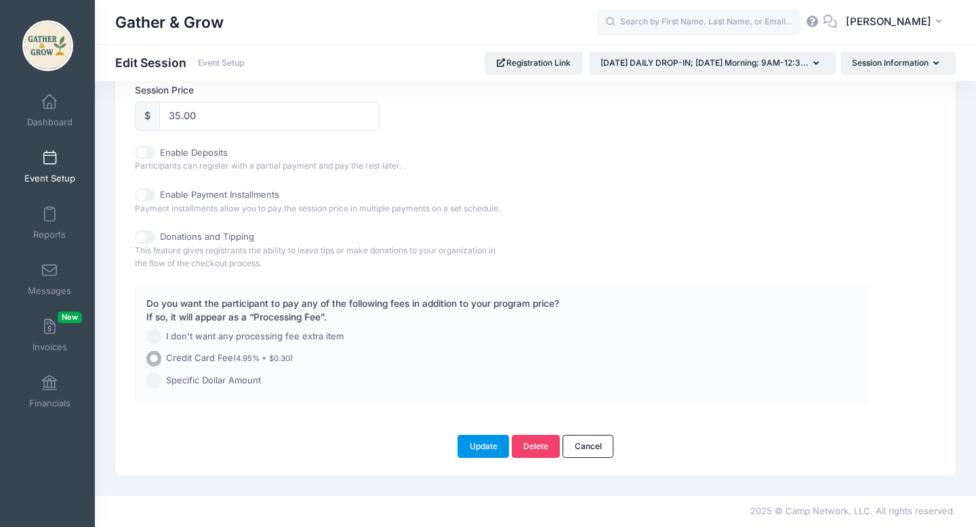
type input "7"
click at [472, 446] on button "Update" at bounding box center [483, 446] width 52 height 23
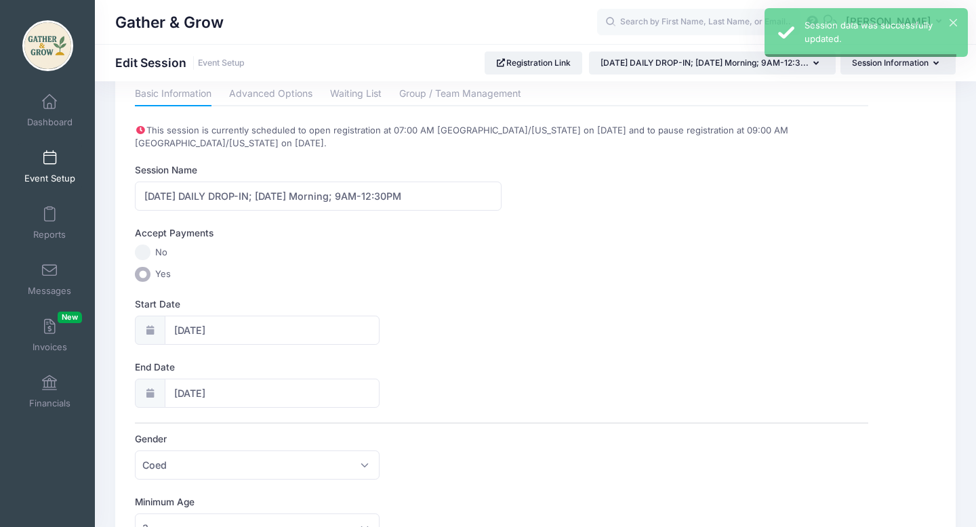
scroll to position [0, 0]
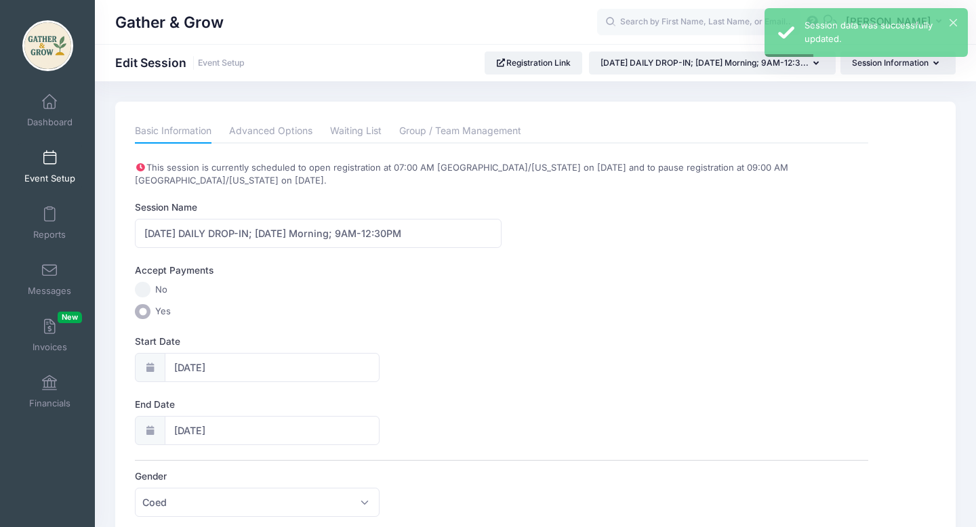
click at [49, 165] on span at bounding box center [49, 158] width 0 height 15
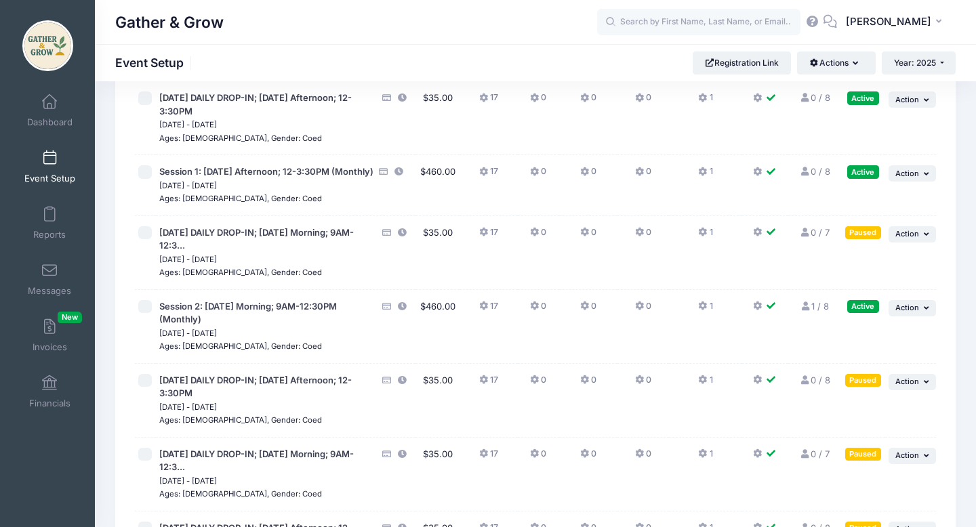
scroll to position [105, 0]
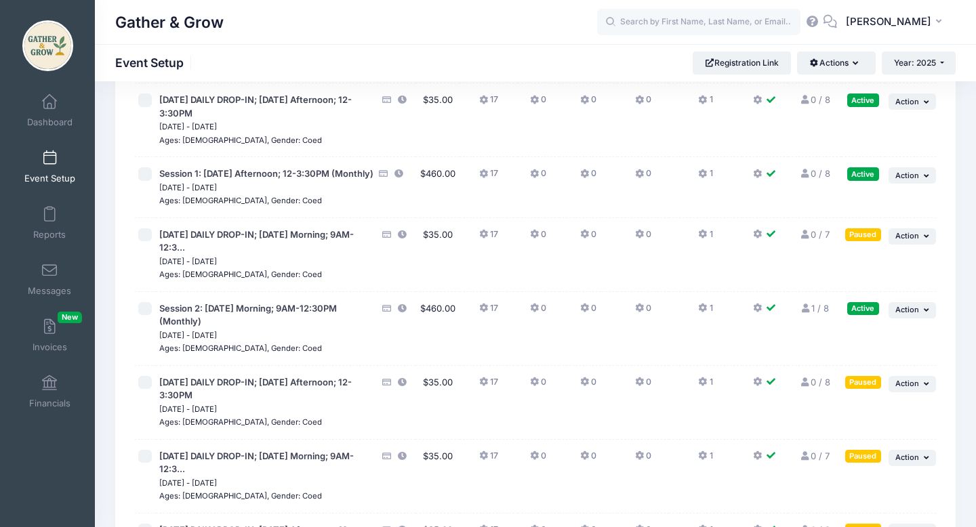
click at [482, 308] on icon at bounding box center [484, 308] width 11 height 0
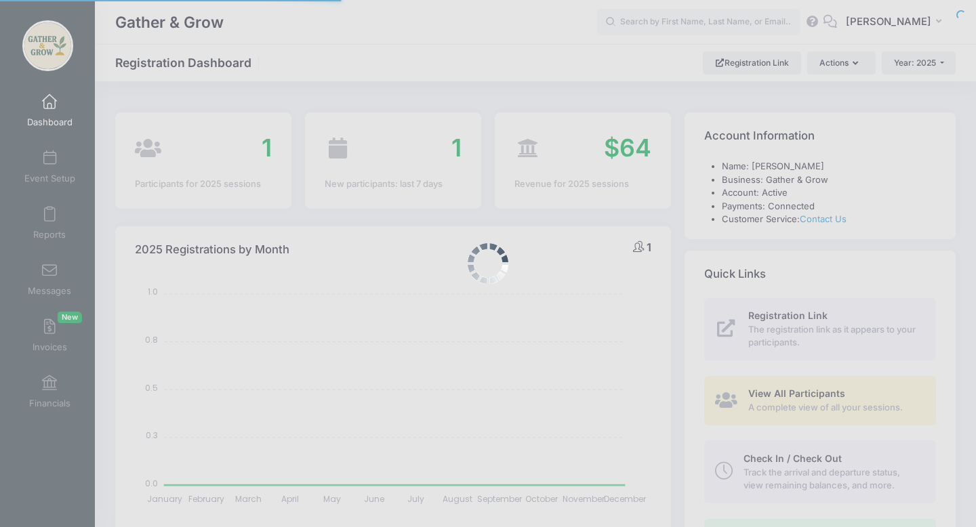
select select
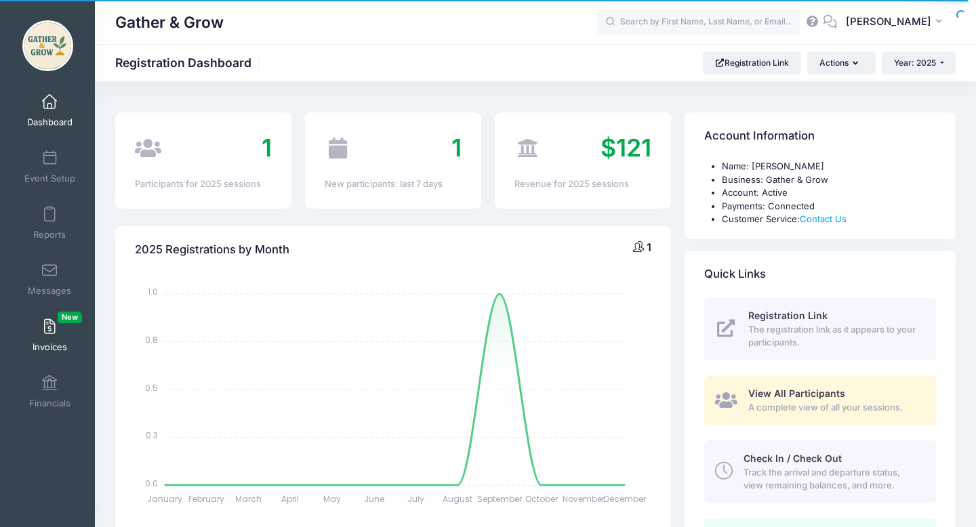
click at [49, 328] on span at bounding box center [49, 327] width 0 height 15
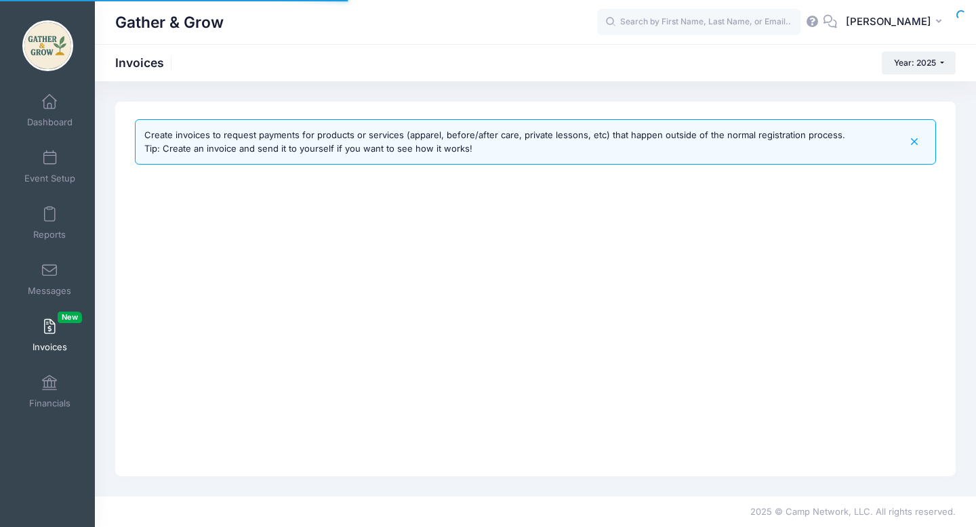
select select
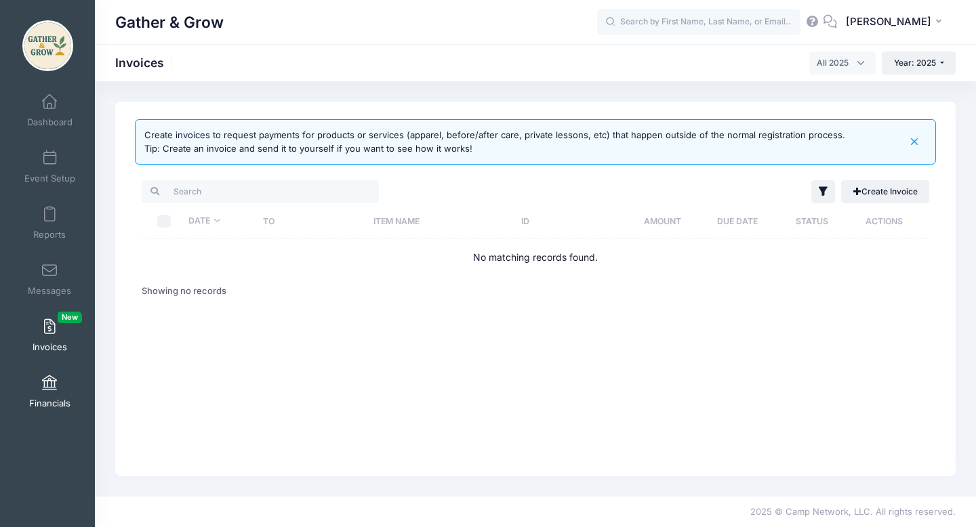
click at [49, 398] on span "Financials" at bounding box center [49, 404] width 41 height 12
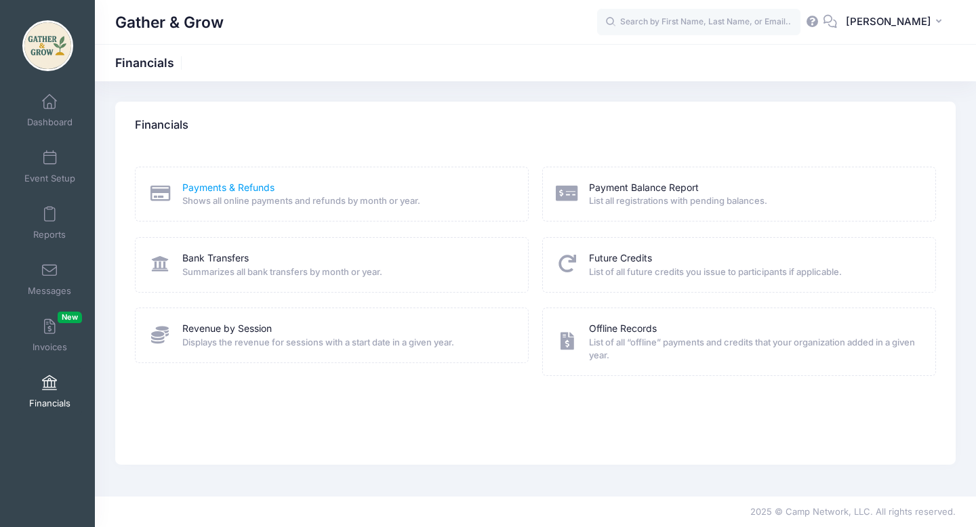
click at [211, 186] on link "Payments & Refunds" at bounding box center [228, 188] width 92 height 14
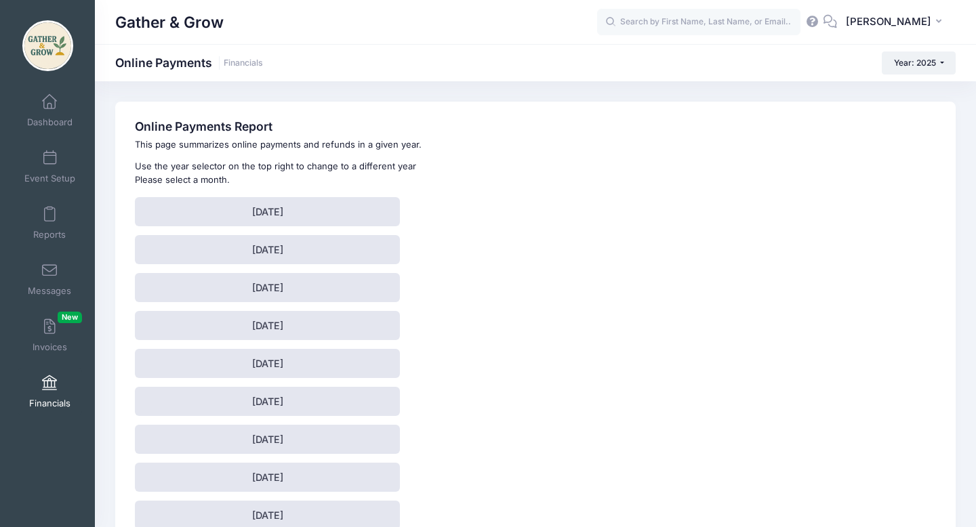
click at [56, 391] on link "Financials" at bounding box center [50, 391] width 64 height 47
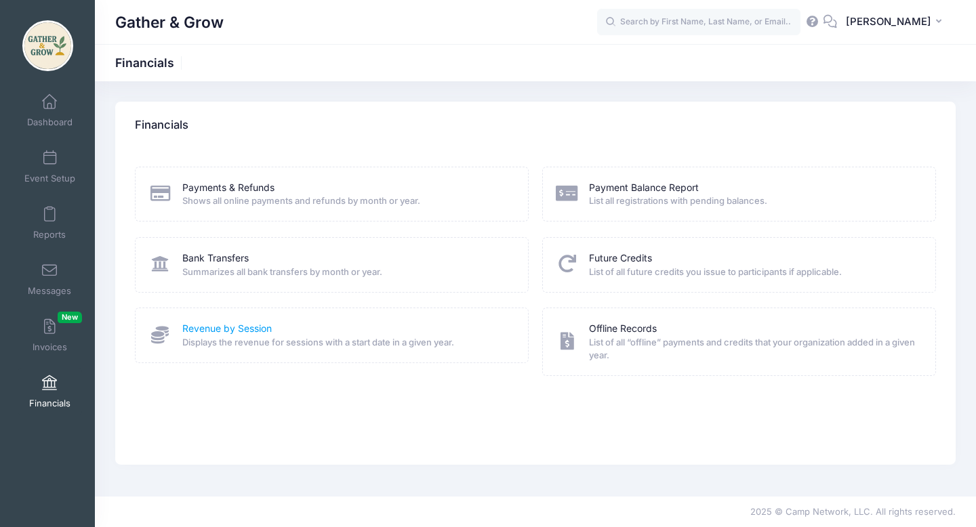
click at [209, 329] on link "Revenue by Session" at bounding box center [226, 329] width 89 height 14
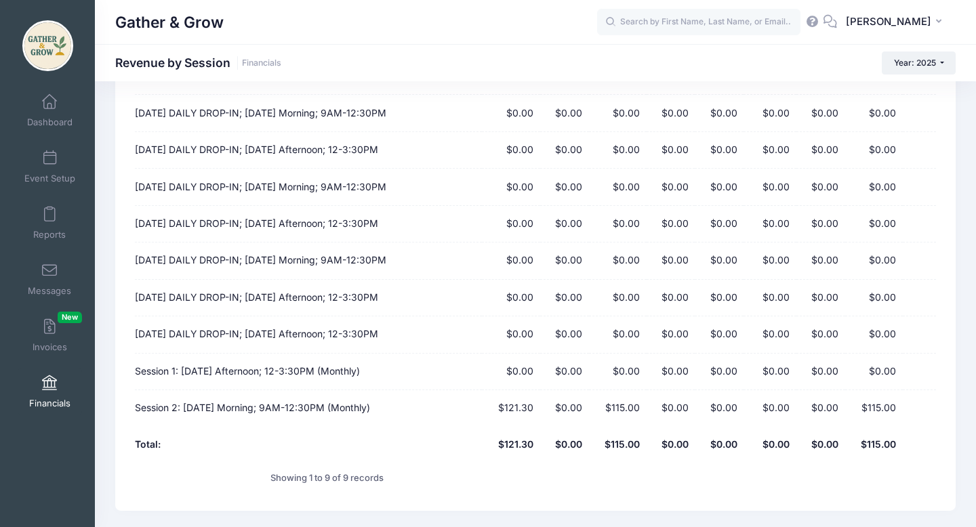
scroll to position [144, 0]
